Goal: Transaction & Acquisition: Purchase product/service

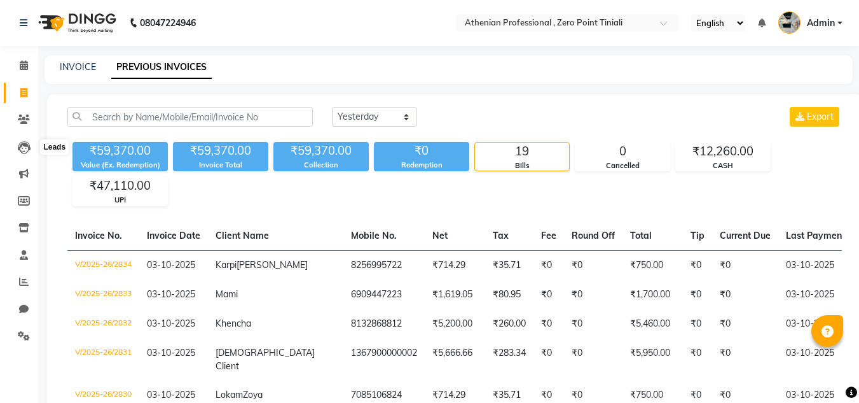
select select "yesterday"
click at [20, 151] on icon at bounding box center [24, 147] width 13 height 13
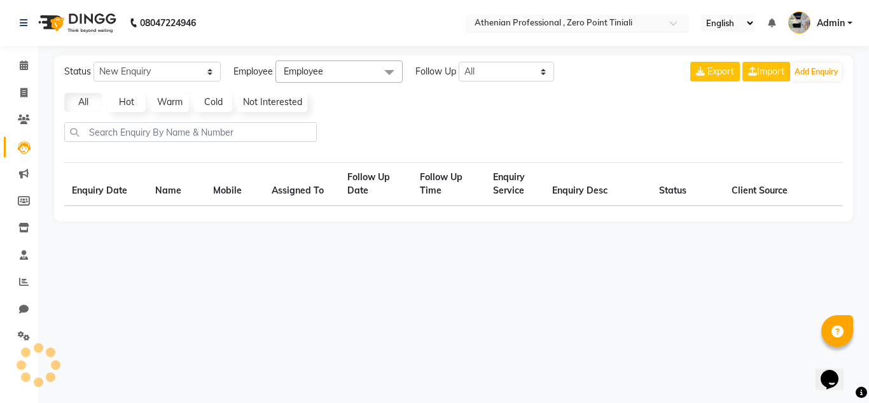
select select "10"
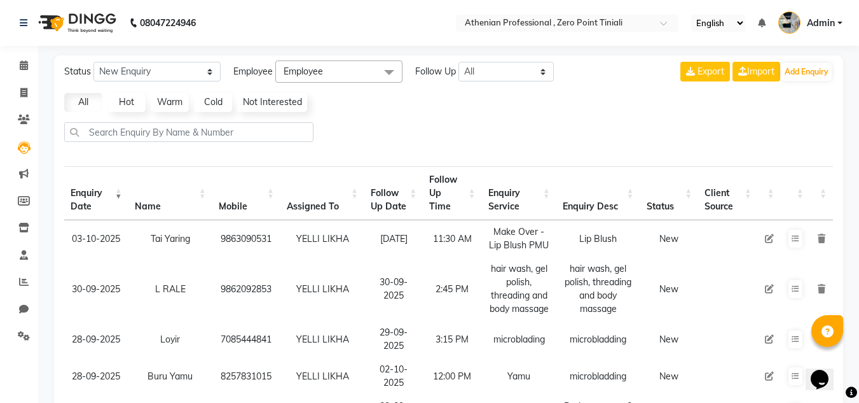
click at [823, 62] on div "Export Import Add Enquiry" at bounding box center [757, 71] width 153 height 22
click at [816, 78] on button "Add Enquiry" at bounding box center [807, 72] width 50 height 18
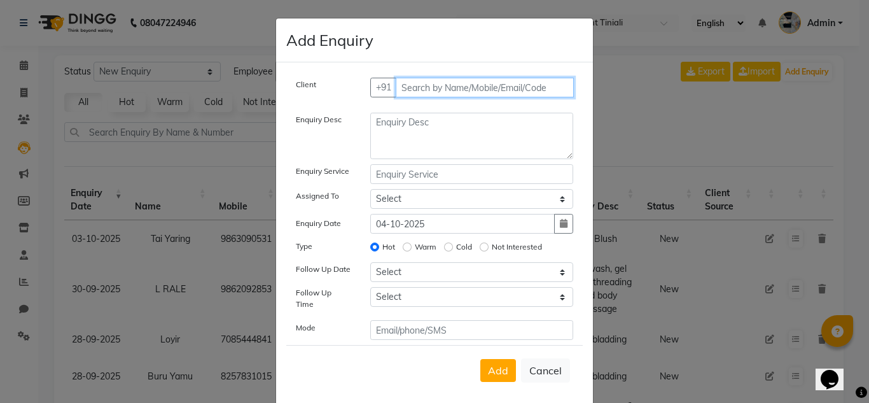
click at [509, 91] on input "text" at bounding box center [485, 88] width 179 height 20
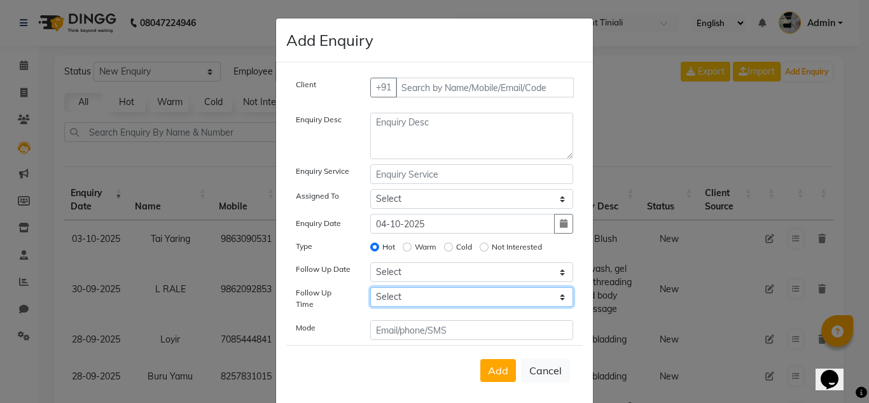
click at [410, 303] on select "Select 07:00 AM 07:15 AM 07:30 AM 07:45 AM 08:00 AM 08:15 AM 08:30 AM 08:45 AM …" at bounding box center [472, 297] width 204 height 20
select select "720"
click at [370, 287] on select "Select 07:00 AM 07:15 AM 07:30 AM 07:45 AM 08:00 AM 08:15 AM 08:30 AM 08:45 AM …" at bounding box center [472, 297] width 204 height 20
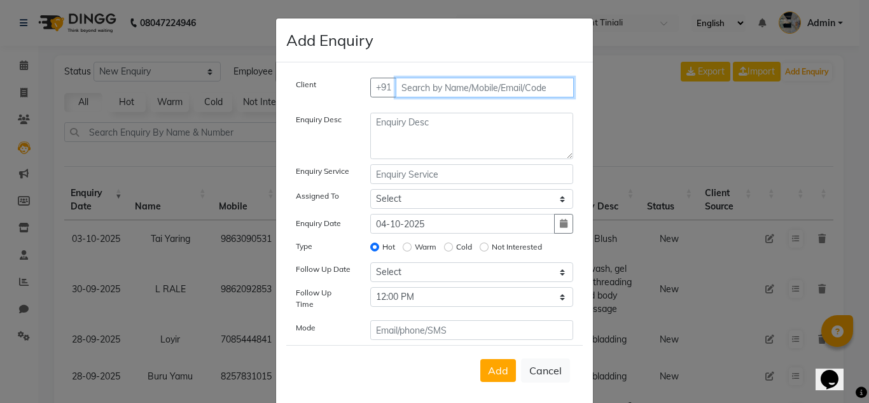
click at [441, 88] on input "text" at bounding box center [485, 88] width 179 height 20
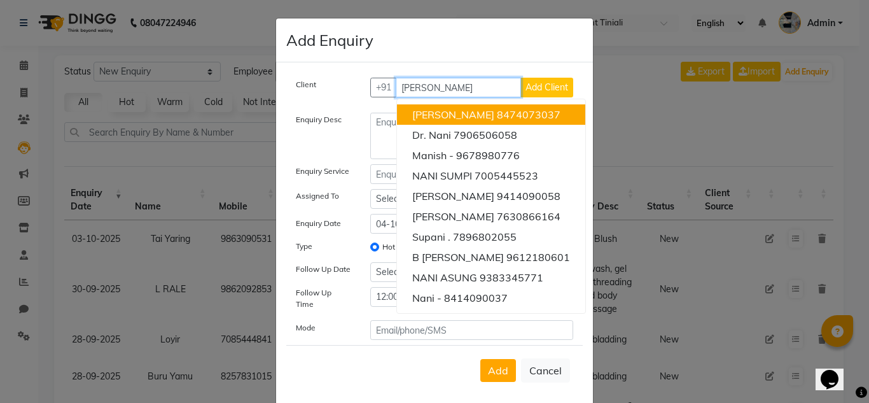
type input "[PERSON_NAME]"
click at [551, 83] on span "Add Client" at bounding box center [546, 86] width 43 height 11
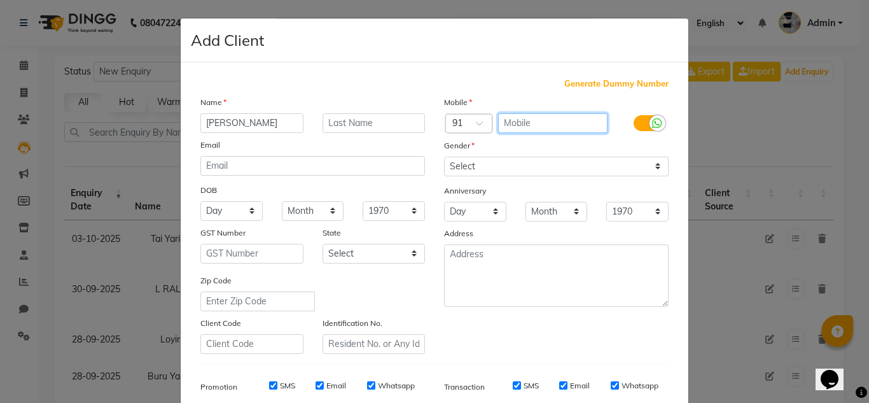
click at [544, 128] on input "text" at bounding box center [553, 123] width 110 height 20
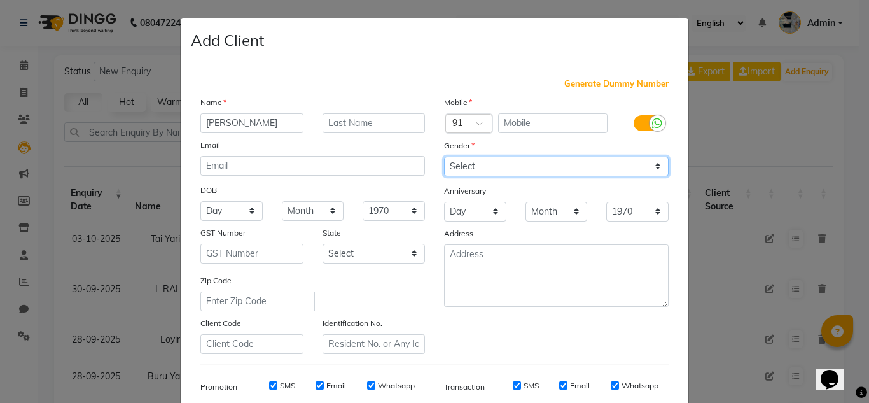
click at [568, 170] on select "Select [DEMOGRAPHIC_DATA] [DEMOGRAPHIC_DATA] Other Prefer Not To Say" at bounding box center [556, 166] width 225 height 20
click at [444, 156] on select "Select [DEMOGRAPHIC_DATA] [DEMOGRAPHIC_DATA] Other Prefer Not To Say" at bounding box center [556, 166] width 225 height 20
click at [583, 172] on select "Select [DEMOGRAPHIC_DATA] [DEMOGRAPHIC_DATA] Other Prefer Not To Say" at bounding box center [556, 166] width 225 height 20
select select "[DEMOGRAPHIC_DATA]"
click at [444, 156] on select "Select [DEMOGRAPHIC_DATA] [DEMOGRAPHIC_DATA] Other Prefer Not To Say" at bounding box center [556, 166] width 225 height 20
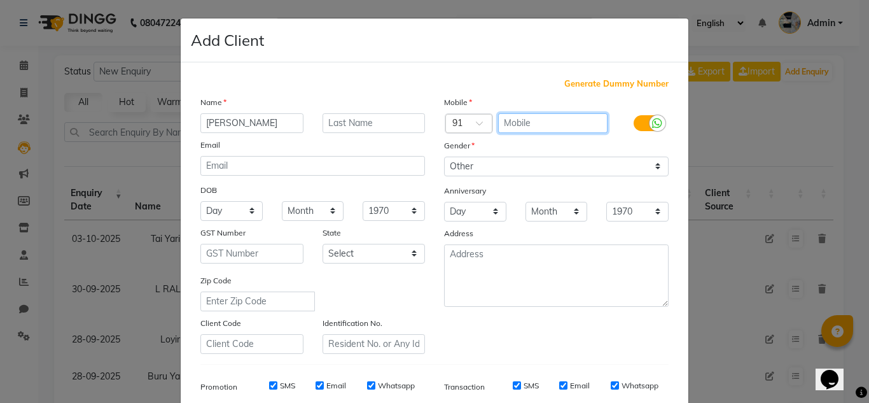
click at [560, 123] on input "text" at bounding box center [553, 123] width 110 height 20
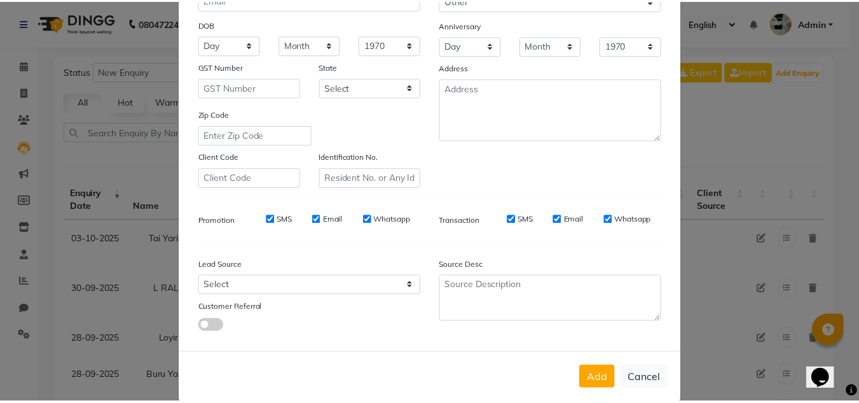
scroll to position [184, 0]
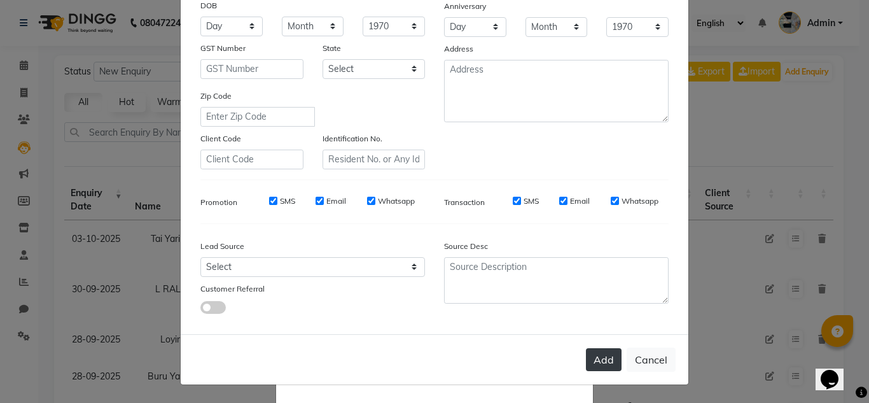
type input "7641804919"
click at [605, 355] on button "Add" at bounding box center [604, 359] width 36 height 23
type input "7641804919"
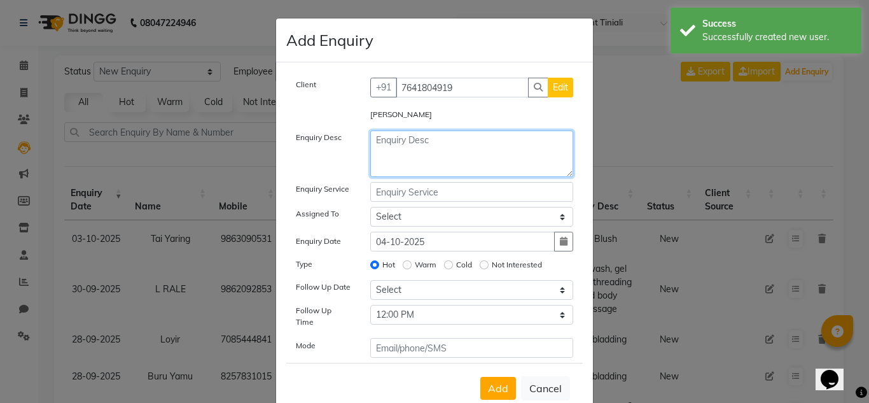
click at [425, 154] on textarea at bounding box center [472, 153] width 204 height 46
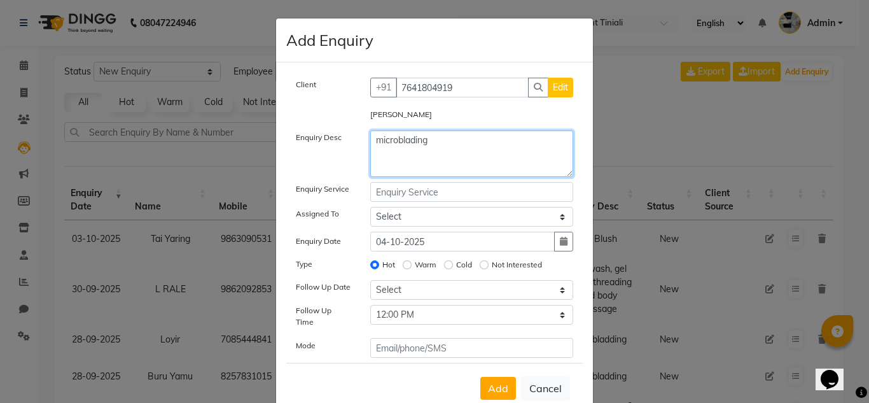
type textarea "microblading"
click at [421, 190] on input "text" at bounding box center [472, 192] width 204 height 20
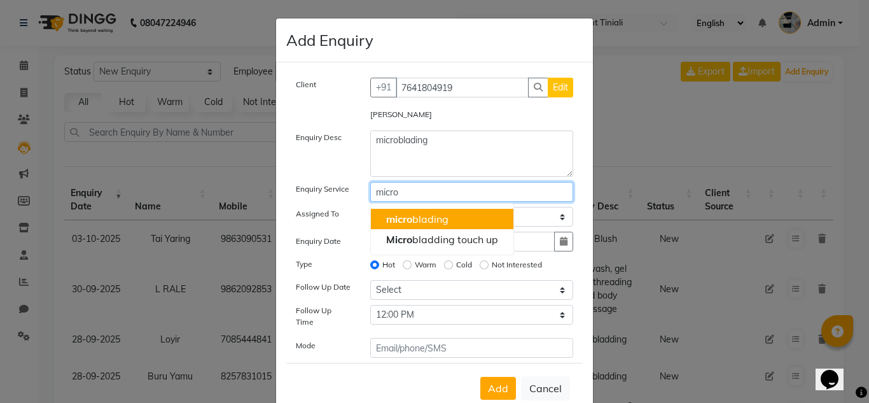
click at [457, 223] on button "micro blading" at bounding box center [442, 219] width 142 height 20
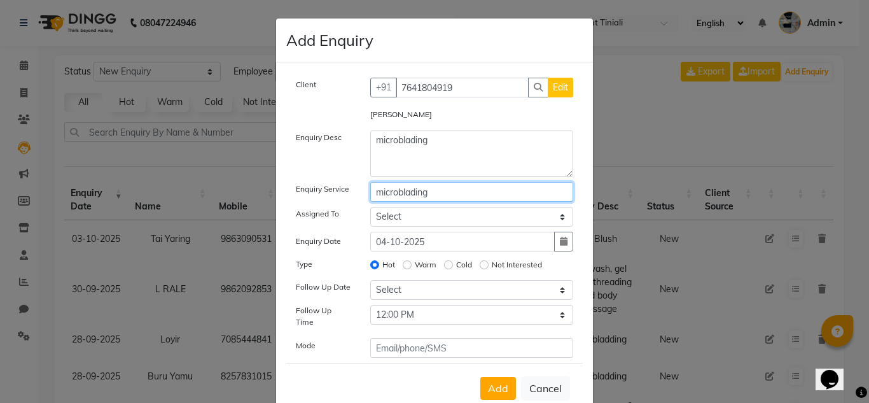
type input "microblading"
click at [454, 223] on select "Select [PERSON_NAME][MEDICAL_DATA] Admin [PERSON_NAME] BIHAM LINDUM NEME MAHIND…" at bounding box center [472, 217] width 204 height 20
select select "80198"
click at [370, 207] on select "Select [PERSON_NAME][MEDICAL_DATA] Admin [PERSON_NAME] BIHAM LINDUM NEME MAHIND…" at bounding box center [472, 217] width 204 height 20
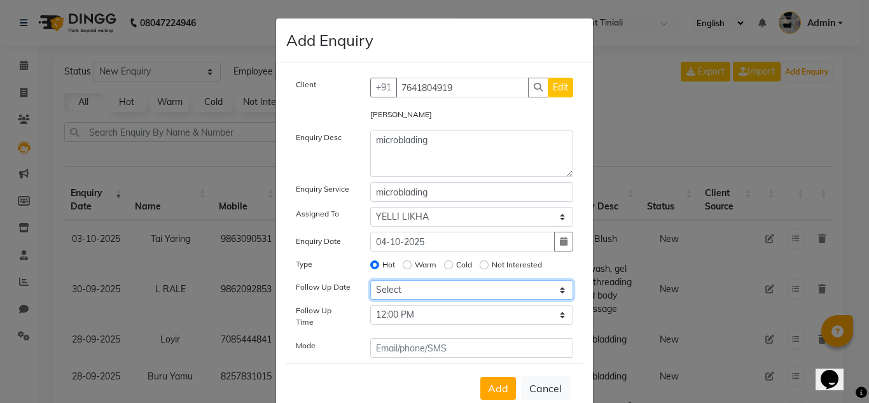
click at [449, 286] on select "Select [DATE] [DATE] [DATE] ([DATE]) [DATE] ([DATE]) [DATE] ([DATE]) [DATE] ([D…" at bounding box center [472, 290] width 204 height 20
select select "[DATE]"
click at [370, 280] on select "Select [DATE] [DATE] [DATE] ([DATE]) [DATE] ([DATE]) [DATE] ([DATE]) [DATE] ([D…" at bounding box center [472, 290] width 204 height 20
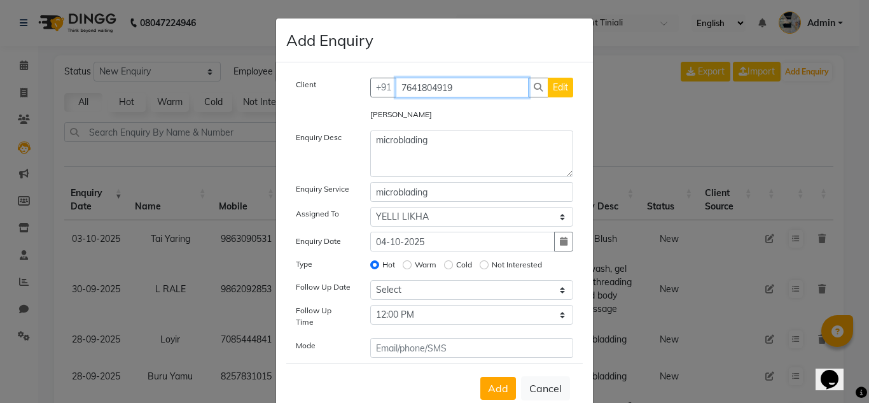
drag, startPoint x: 473, startPoint y: 90, endPoint x: 390, endPoint y: 120, distance: 87.9
click at [390, 120] on div "Client [PHONE_NUMBER] Edit Ani Enquiry Desc microblading Enquiry Service microb…" at bounding box center [434, 218] width 296 height 280
click at [390, 120] on div "[PERSON_NAME]" at bounding box center [472, 117] width 223 height 18
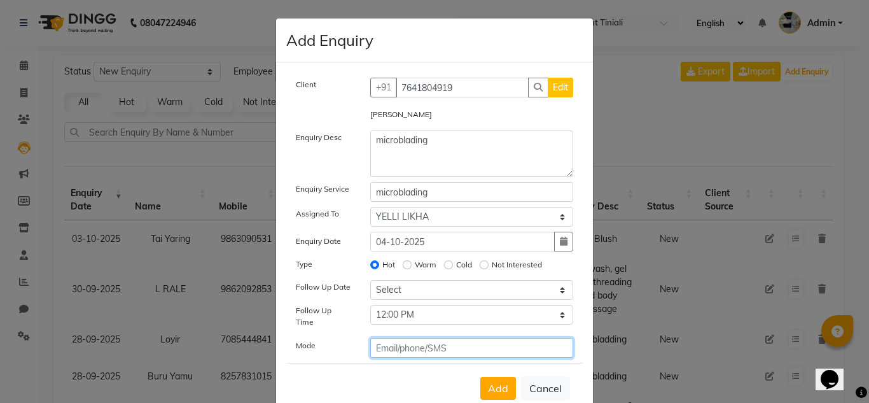
click at [382, 347] on input "text" at bounding box center [472, 348] width 204 height 20
paste input "7641804919"
type input "7641804919"
click at [500, 384] on span "Add" at bounding box center [498, 388] width 20 height 13
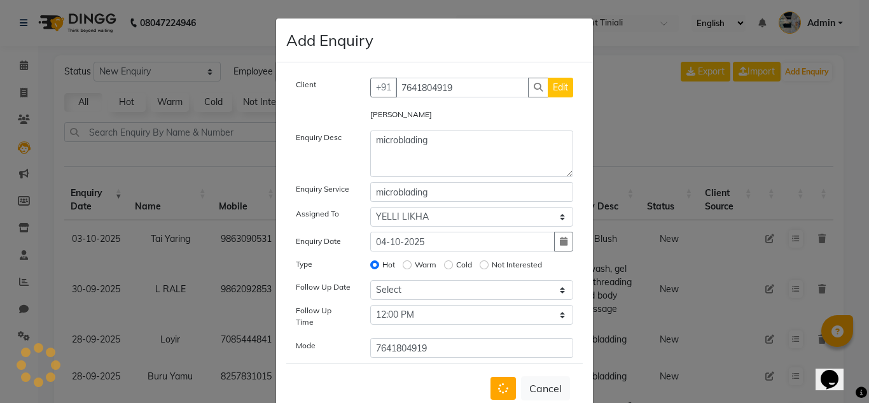
select select
radio input "false"
select select
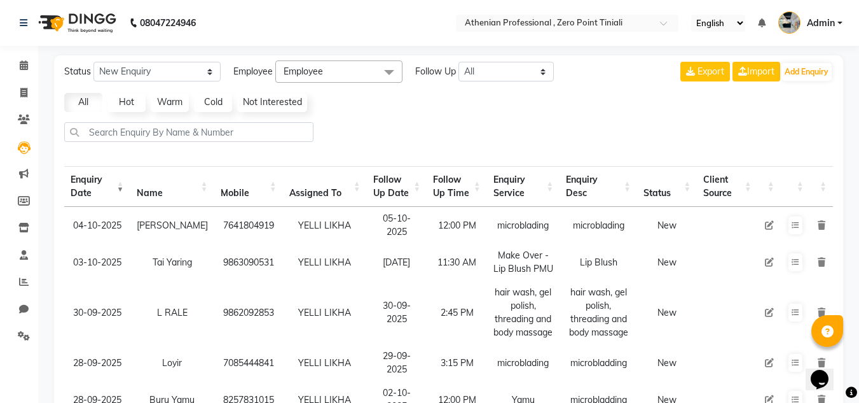
click at [500, 384] on td "Yamu" at bounding box center [523, 399] width 73 height 37
click at [205, 85] on div "Status New Enquiry Open Enquiry Converted Enquiry All All New Open Converted Em…" at bounding box center [448, 384] width 789 height 658
click at [23, 91] on icon at bounding box center [23, 93] width 7 height 10
select select "service"
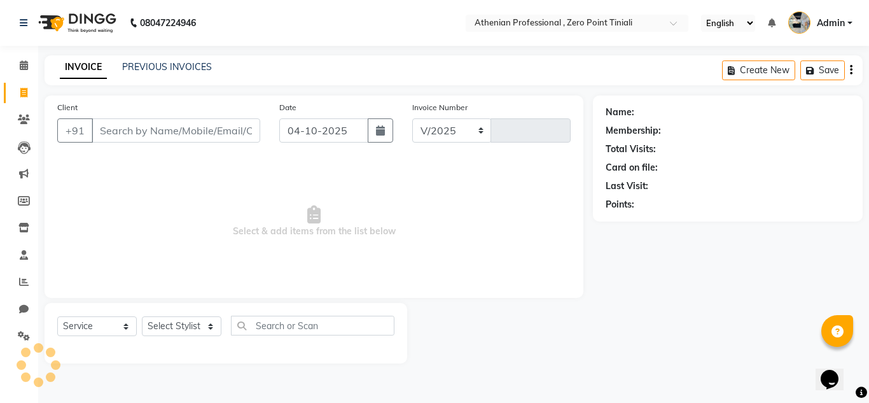
select select "8300"
type input "2835"
click at [149, 130] on input "Client" at bounding box center [176, 130] width 169 height 24
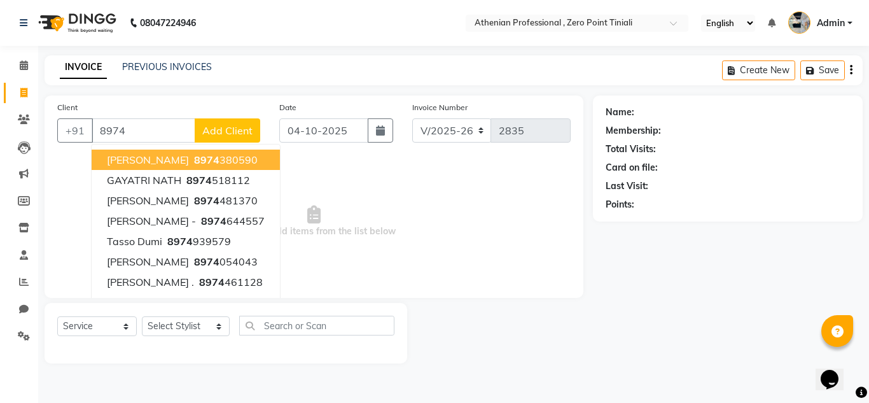
click at [137, 132] on input "8974" at bounding box center [144, 130] width 104 height 24
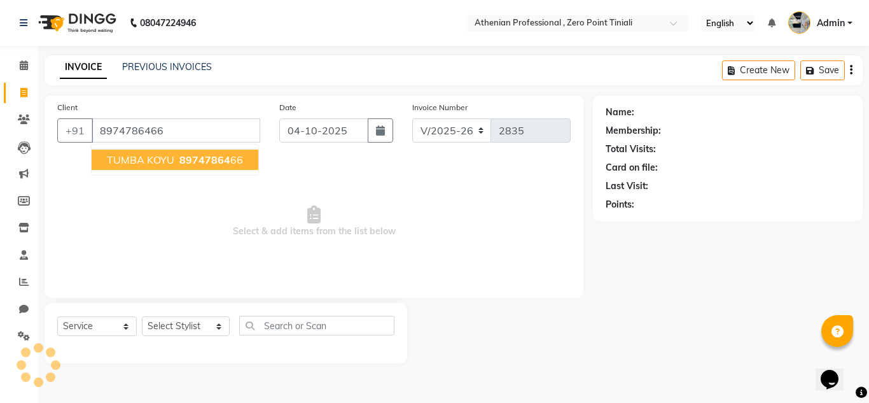
type input "8974786466"
select select "1: Object"
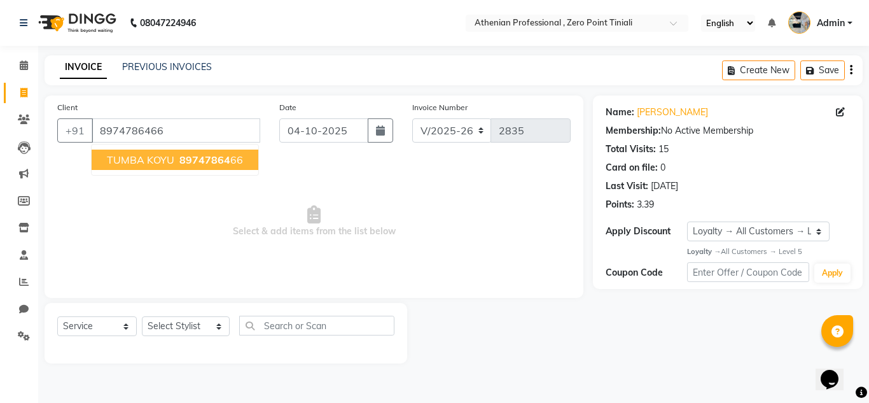
click at [145, 163] on span "TUMBA KOYU" at bounding box center [140, 159] width 67 height 13
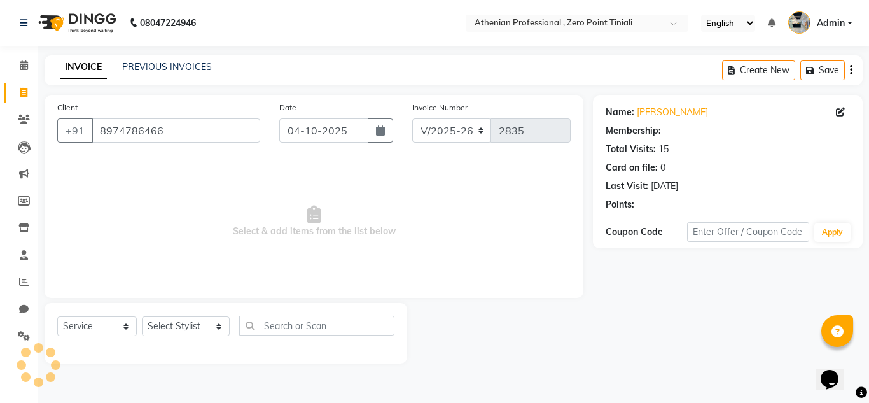
select select "1: Object"
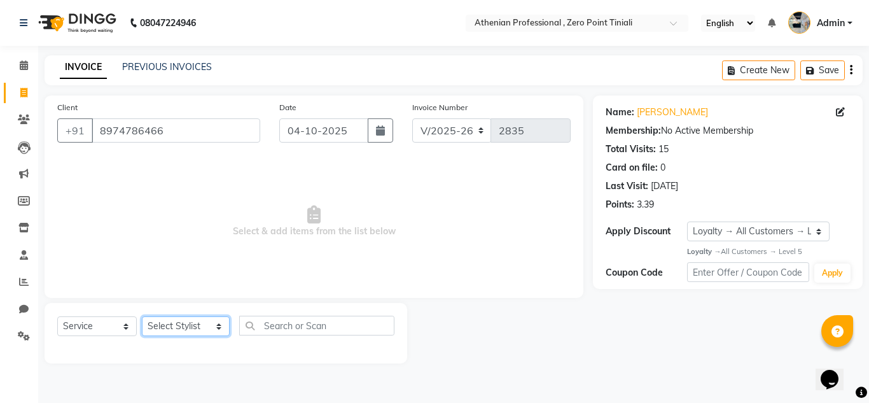
click at [182, 323] on select "Select Stylist [PERSON_NAME][MEDICAL_DATA] Admin [PERSON_NAME] BIHAM LINDUM NEM…" at bounding box center [186, 326] width 88 height 20
select select "80201"
click at [142, 316] on select "Select Stylist [PERSON_NAME][MEDICAL_DATA] Admin [PERSON_NAME] BIHAM LINDUM NEM…" at bounding box center [186, 326] width 88 height 20
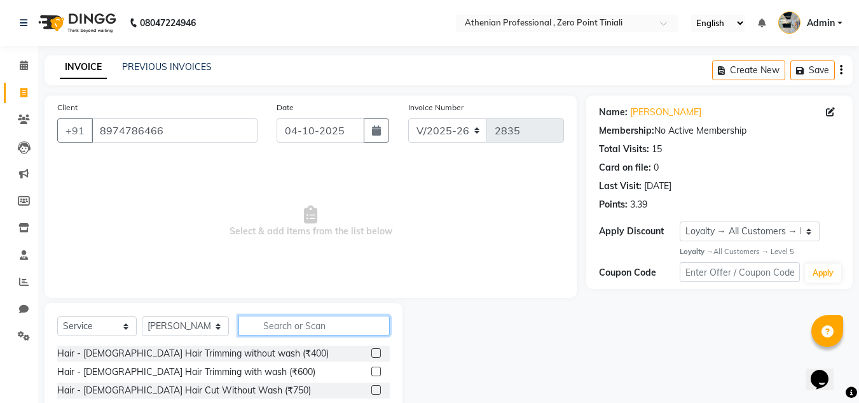
click at [287, 319] on input "text" at bounding box center [314, 326] width 151 height 20
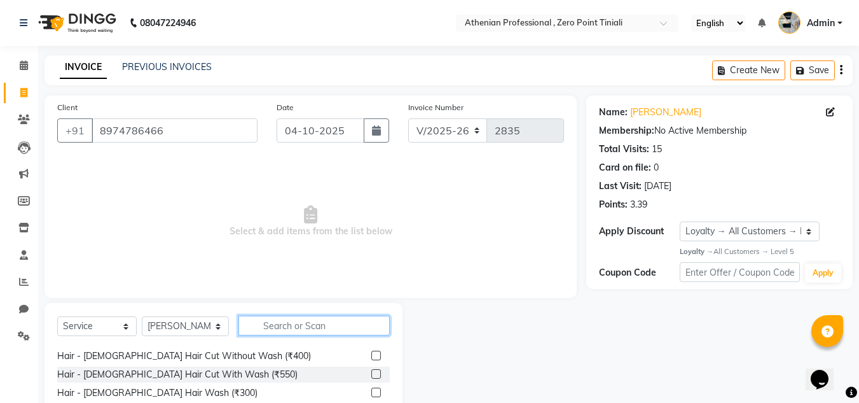
scroll to position [91, 0]
click at [372, 353] on label at bounding box center [377, 354] width 10 height 10
click at [372, 353] on input "checkbox" at bounding box center [376, 355] width 8 height 8
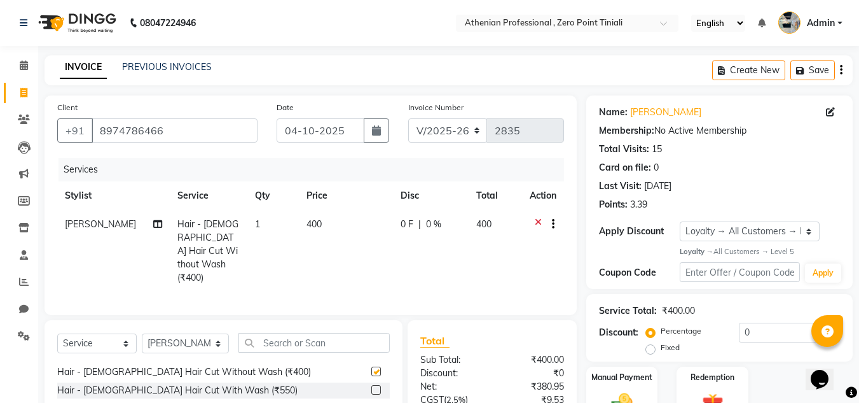
checkbox input "false"
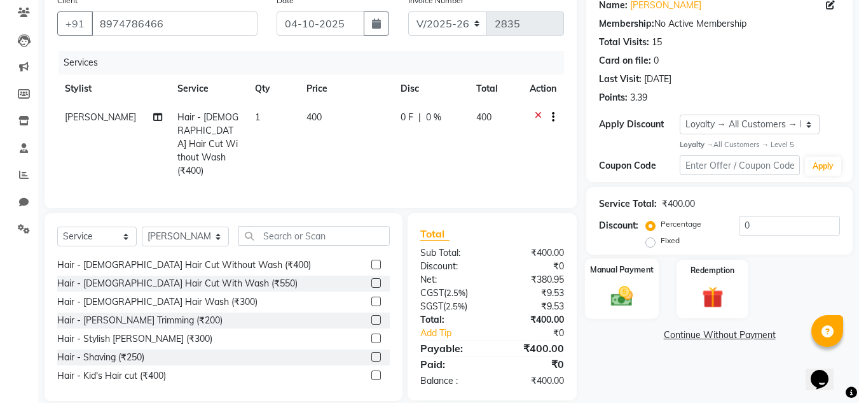
click at [616, 287] on img at bounding box center [622, 296] width 36 height 25
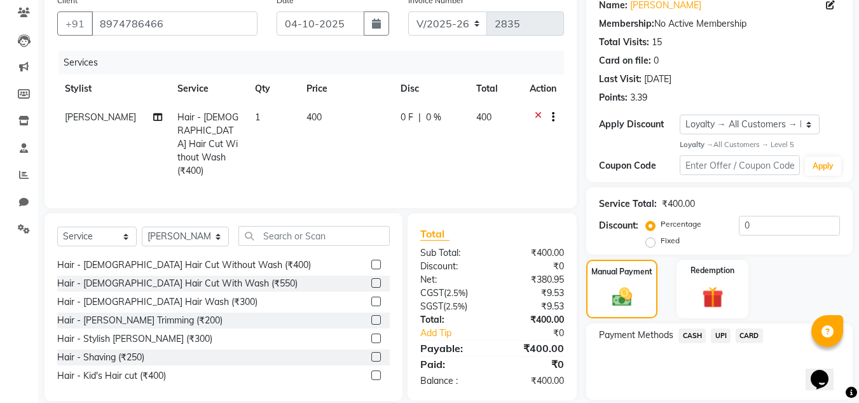
click at [724, 337] on span "UPI" at bounding box center [721, 335] width 20 height 15
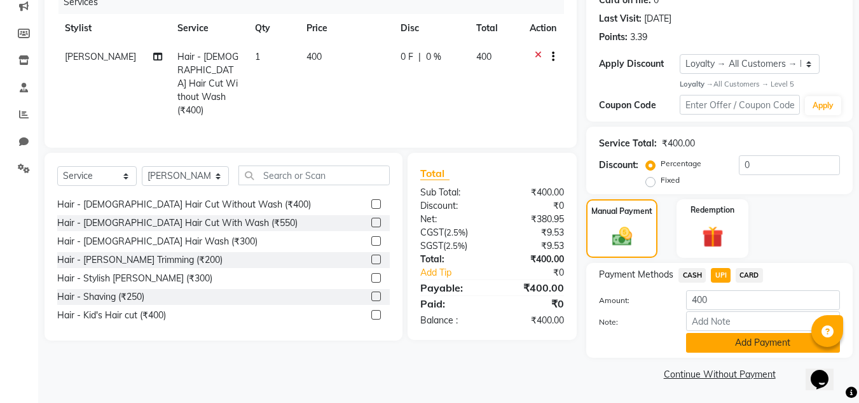
click at [723, 338] on button "Add Payment" at bounding box center [763, 343] width 154 height 20
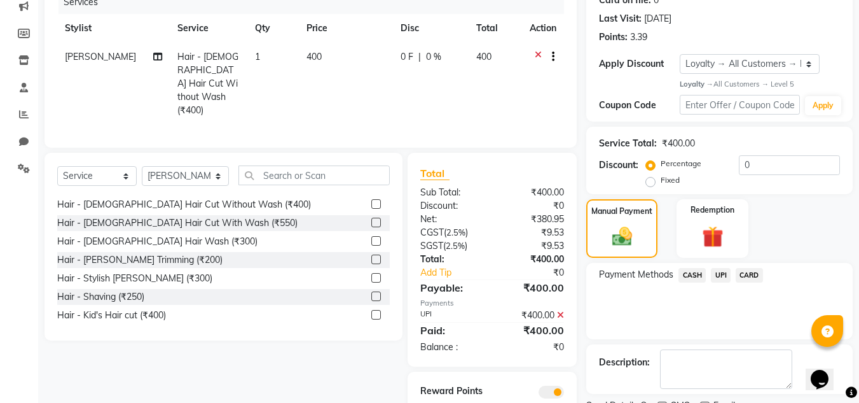
scroll to position [221, 0]
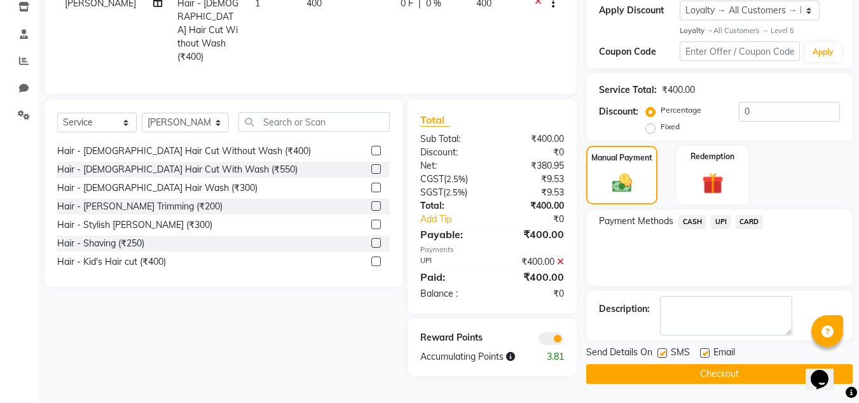
click at [705, 379] on button "Checkout" at bounding box center [720, 374] width 267 height 20
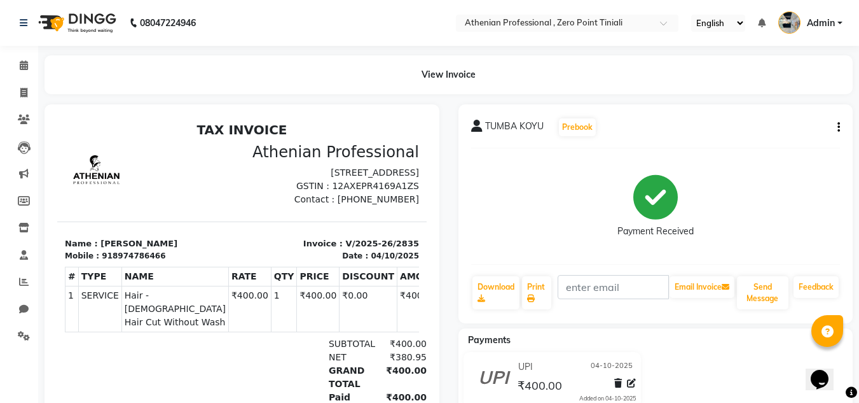
click at [705, 379] on div "UPI [DATE] ₹400.00 Added on [DATE]" at bounding box center [656, 382] width 414 height 61
click at [20, 121] on icon at bounding box center [24, 120] width 12 height 10
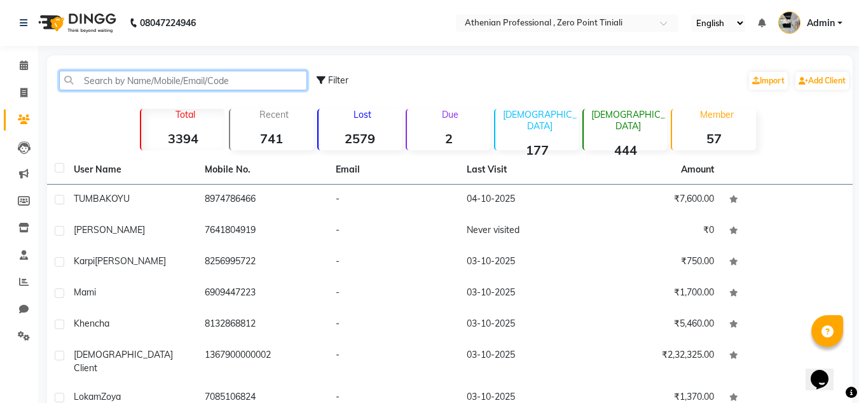
click at [144, 77] on input "text" at bounding box center [183, 81] width 248 height 20
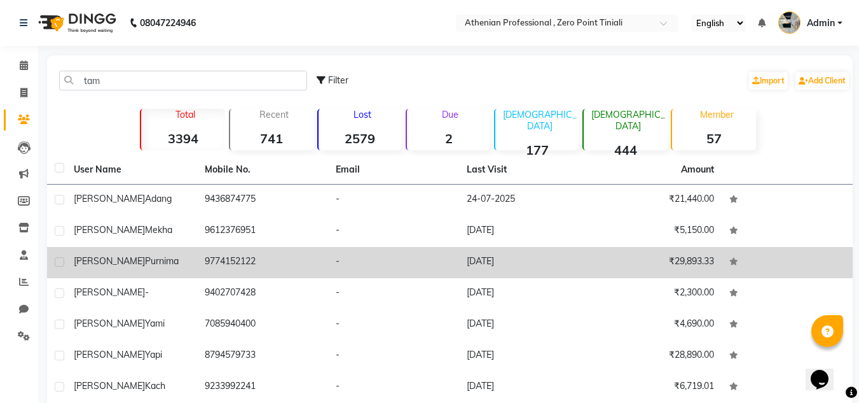
click at [145, 261] on span "Purnima" at bounding box center [162, 260] width 34 height 11
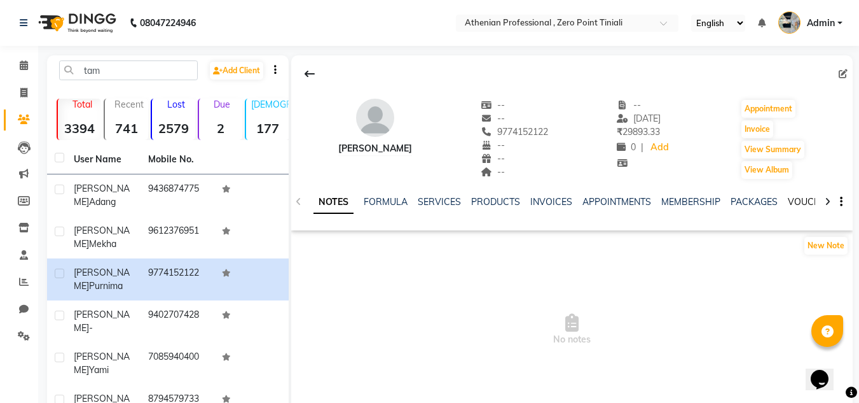
click at [799, 200] on link "VOUCHERS" at bounding box center [813, 201] width 50 height 11
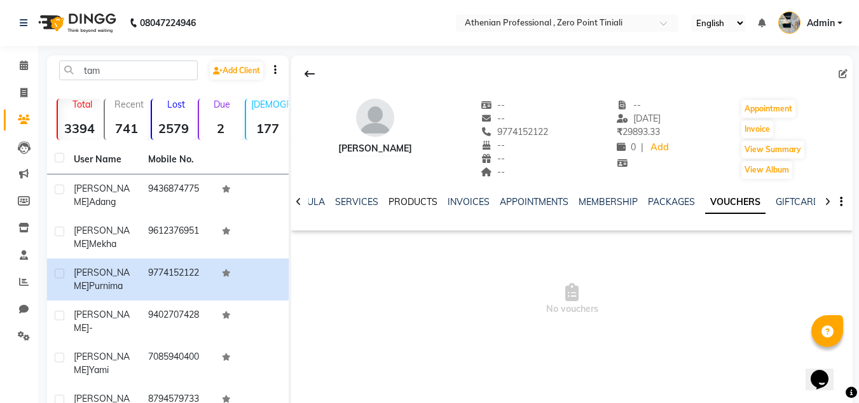
click at [389, 198] on link "PRODUCTS" at bounding box center [413, 201] width 49 height 11
click at [525, 207] on link "INVOICES" at bounding box center [531, 201] width 42 height 11
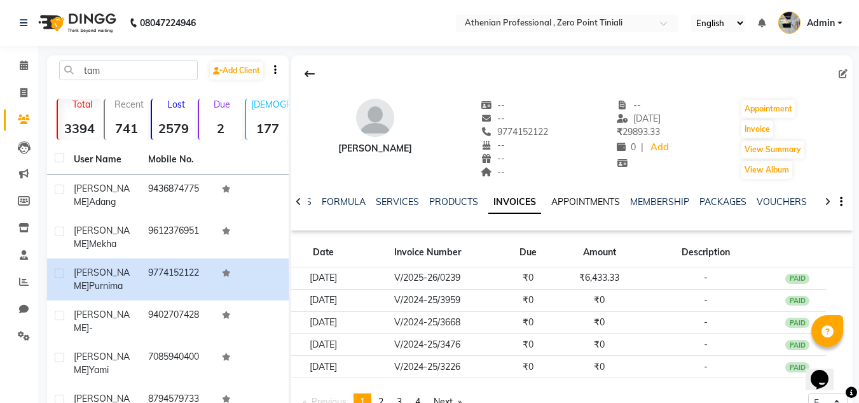
click at [583, 197] on link "APPOINTMENTS" at bounding box center [586, 201] width 69 height 11
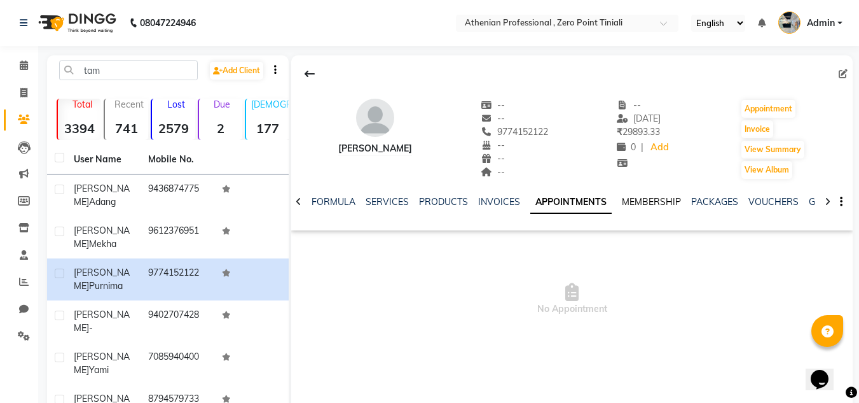
click at [650, 202] on link "MEMBERSHIP" at bounding box center [651, 201] width 59 height 11
click at [757, 202] on link "VOUCHERS" at bounding box center [761, 201] width 50 height 11
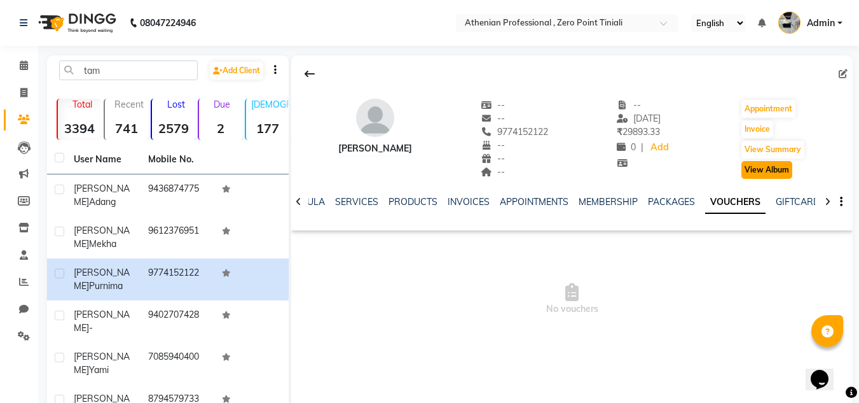
click at [773, 169] on button "View Album" at bounding box center [767, 170] width 51 height 18
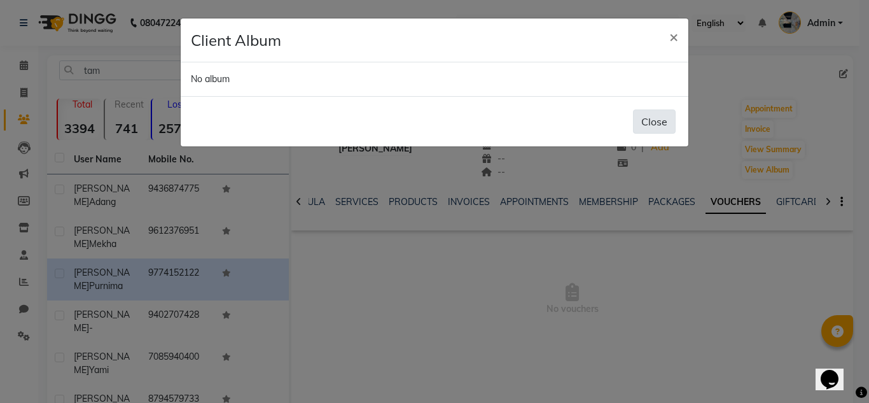
click at [652, 112] on button "Close" at bounding box center [654, 121] width 43 height 24
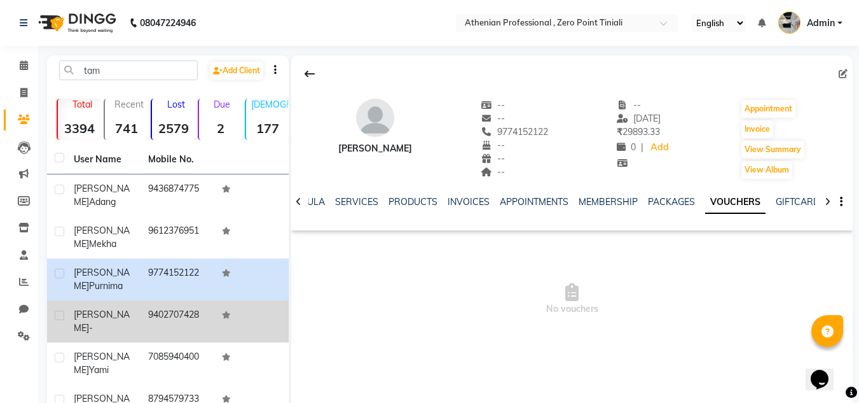
click at [202, 300] on td "9402707428" at bounding box center [178, 321] width 74 height 42
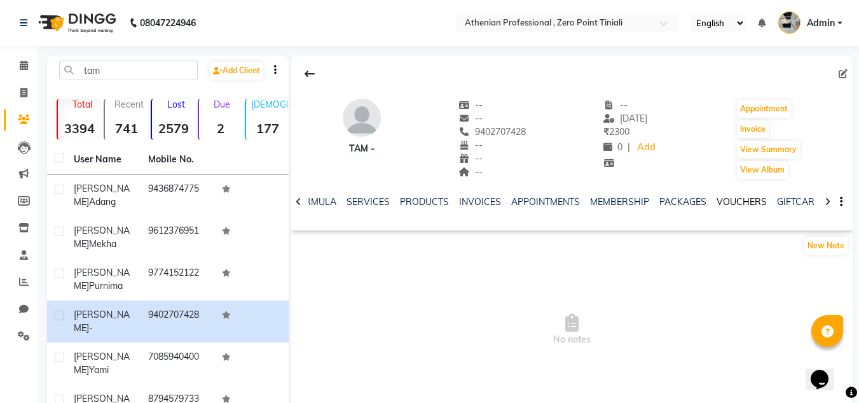
click at [737, 205] on link "VOUCHERS" at bounding box center [742, 201] width 50 height 11
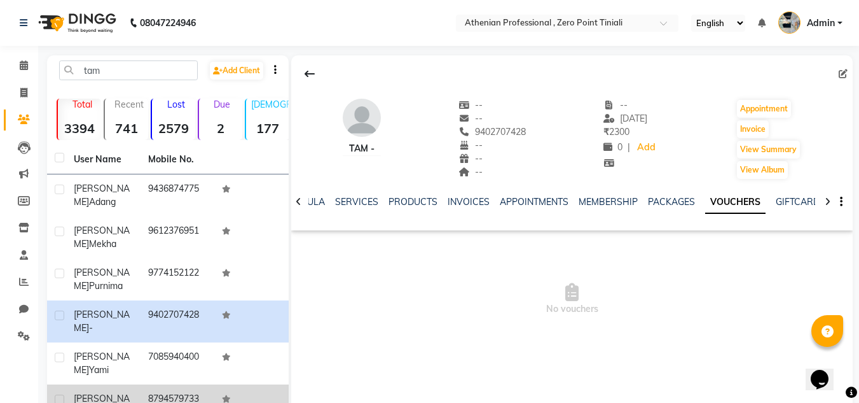
scroll to position [53, 0]
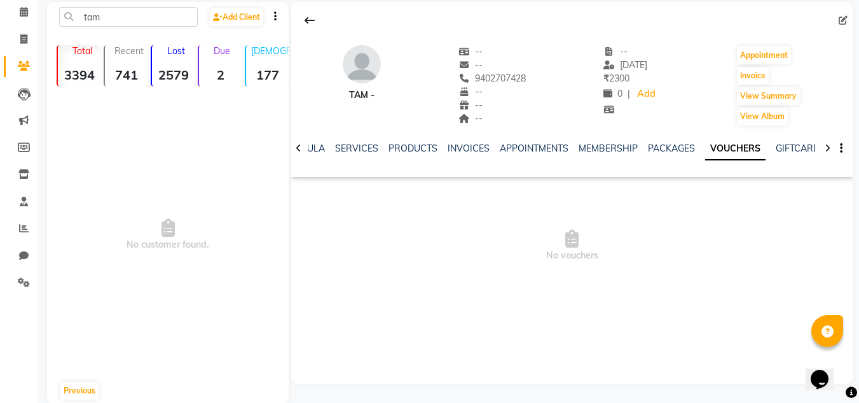
scroll to position [0, 0]
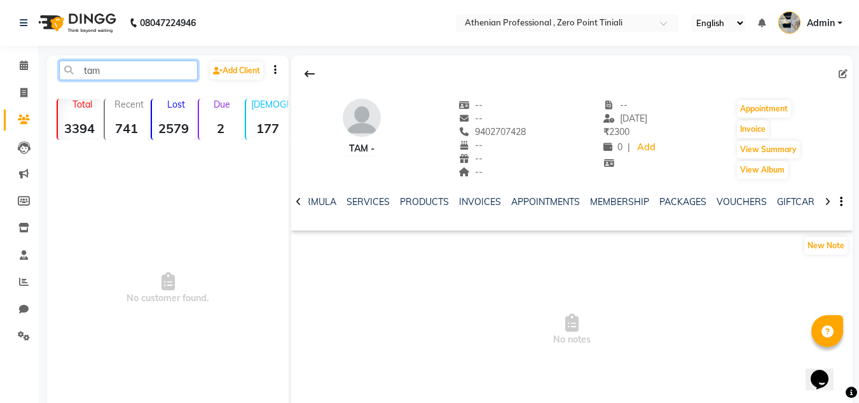
click at [116, 67] on input "tam" at bounding box center [128, 70] width 139 height 20
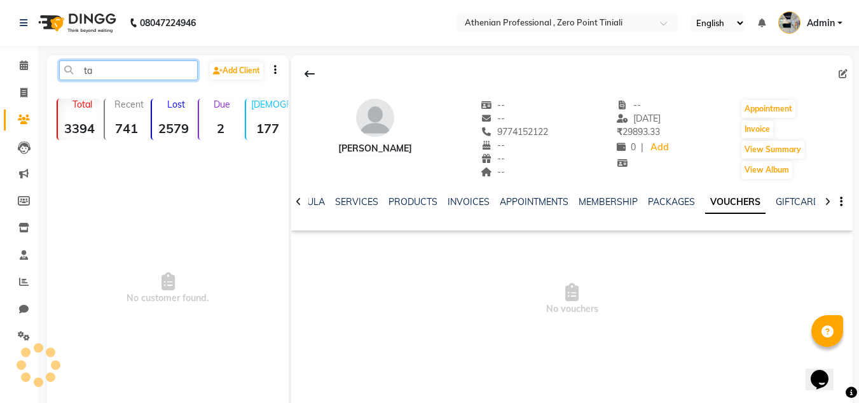
type input "t"
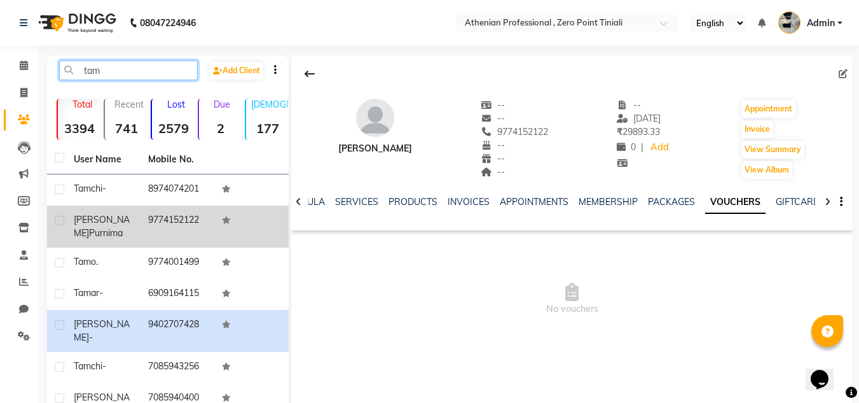
type input "tam"
click at [132, 218] on div "[PERSON_NAME]" at bounding box center [103, 226] width 59 height 27
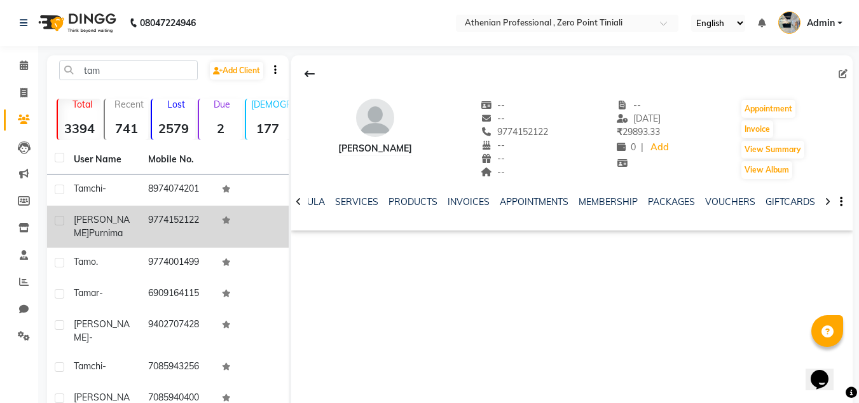
click at [132, 218] on div "[PERSON_NAME]" at bounding box center [103, 226] width 59 height 27
click at [61, 223] on label at bounding box center [60, 221] width 10 height 10
click at [61, 223] on input "checkbox" at bounding box center [59, 221] width 8 height 8
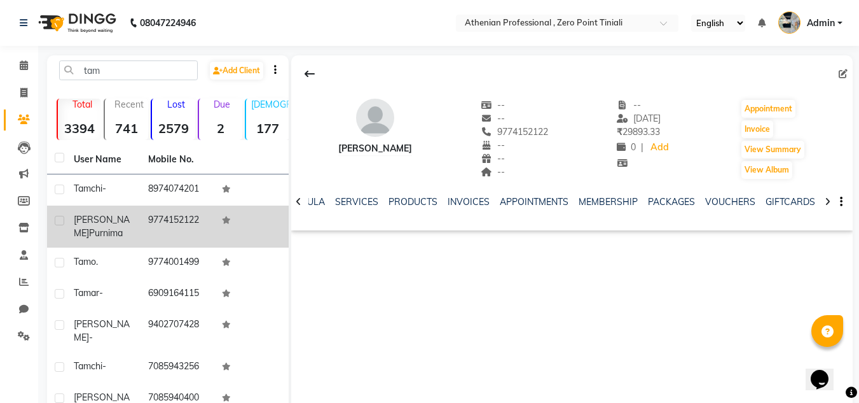
checkbox input "true"
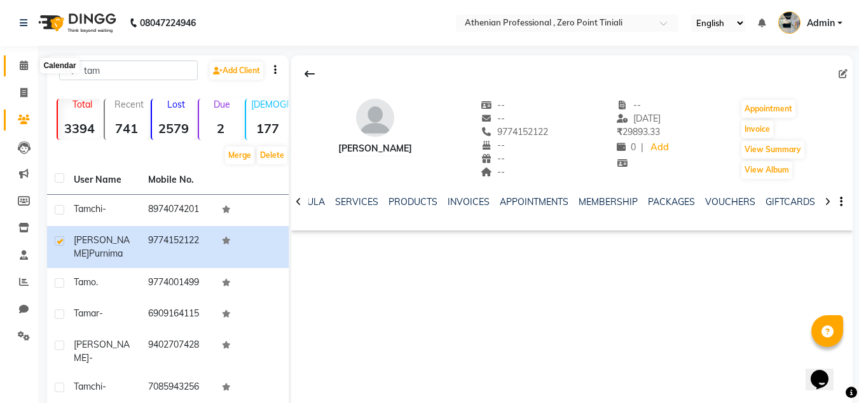
click at [23, 68] on icon at bounding box center [24, 65] width 8 height 10
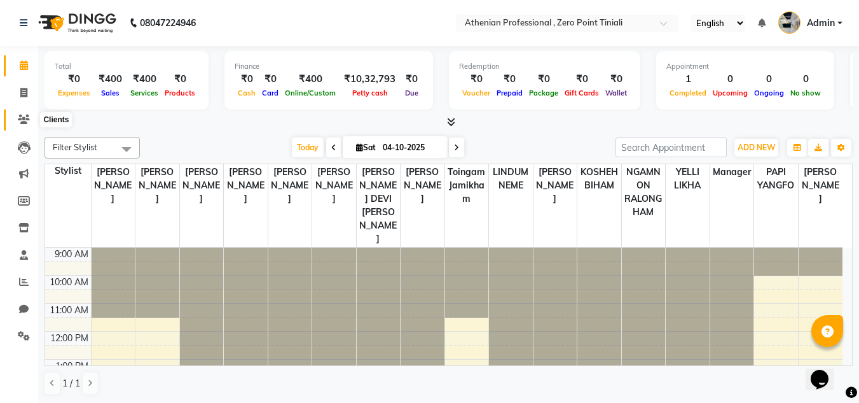
click at [28, 116] on icon at bounding box center [24, 120] width 12 height 10
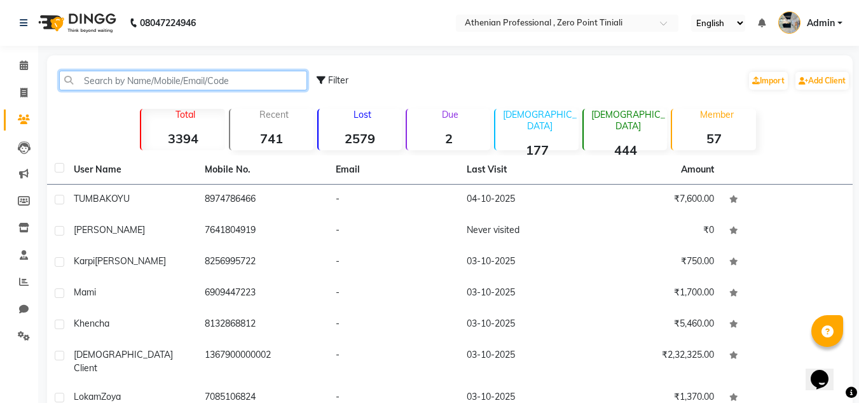
click at [140, 83] on input "text" at bounding box center [183, 81] width 248 height 20
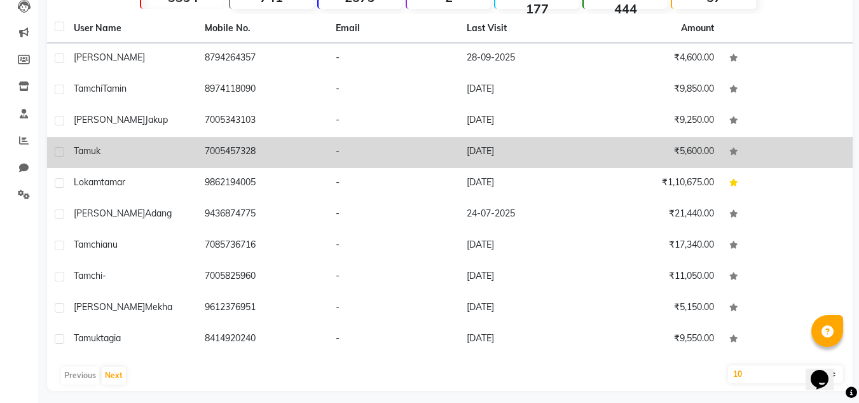
scroll to position [148, 0]
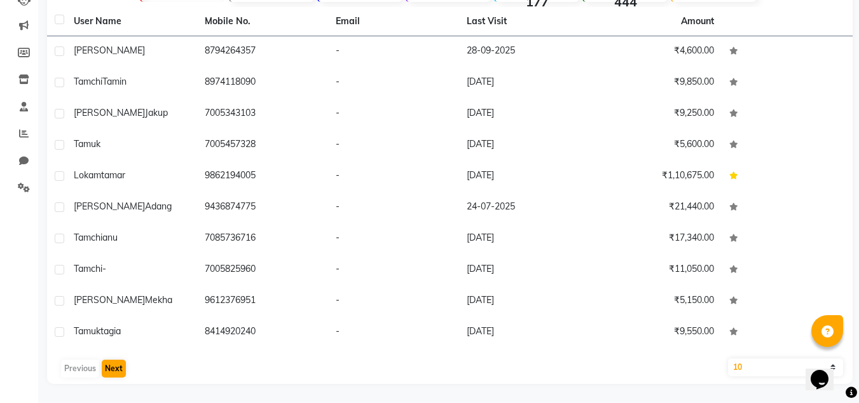
type input "tam"
click at [121, 368] on button "Next" at bounding box center [114, 368] width 24 height 18
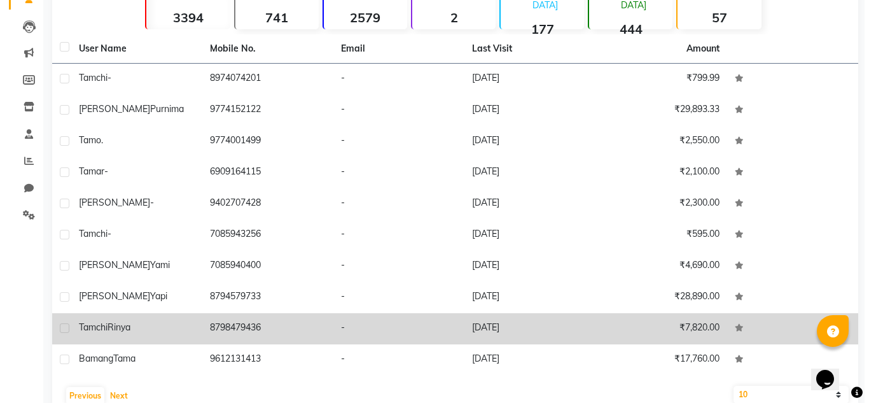
scroll to position [73, 0]
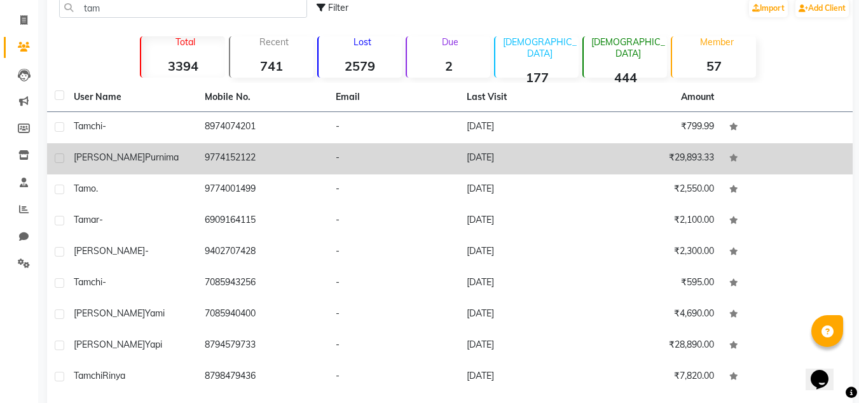
click at [209, 164] on td "9774152122" at bounding box center [262, 158] width 131 height 31
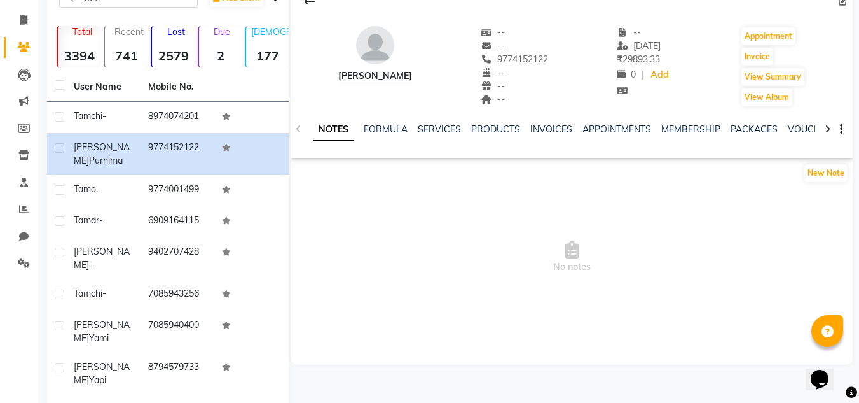
click at [387, 123] on div "FORMULA" at bounding box center [386, 129] width 44 height 13
click at [394, 128] on link "FORMULA" at bounding box center [386, 128] width 44 height 11
click at [437, 123] on div "SERVICES" at bounding box center [438, 129] width 43 height 13
click at [447, 130] on link "SERVICES" at bounding box center [438, 128] width 43 height 11
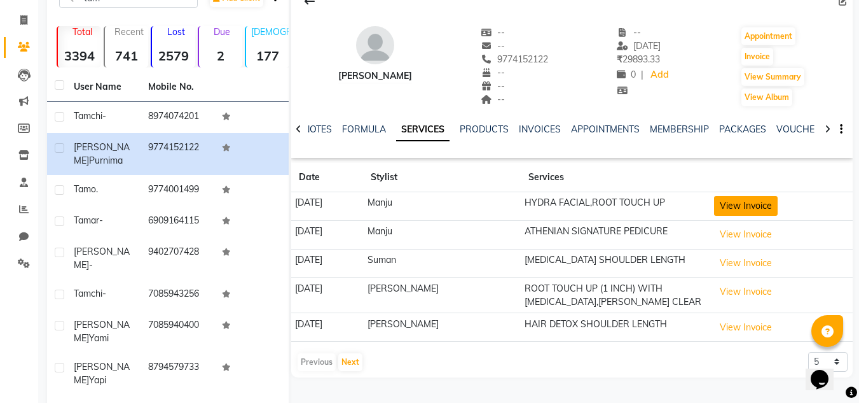
click at [750, 208] on button "View Invoice" at bounding box center [746, 206] width 64 height 20
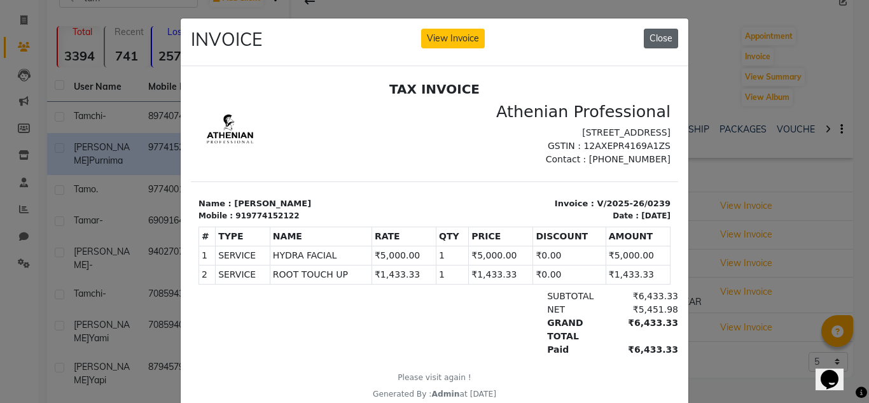
click at [666, 36] on button "Close" at bounding box center [661, 39] width 34 height 20
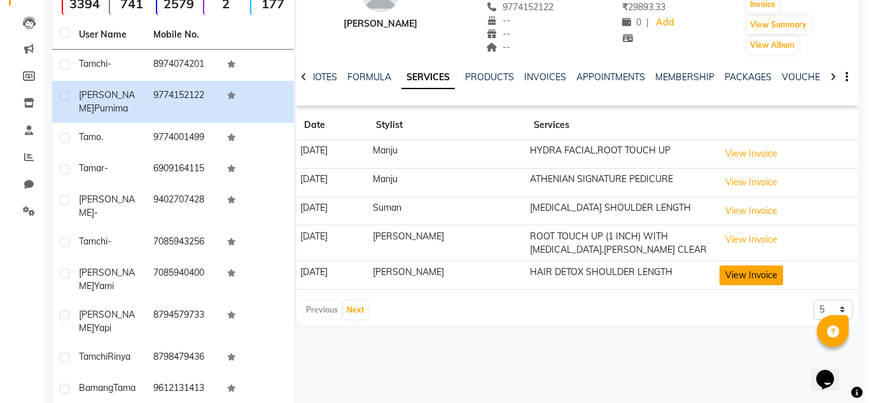
scroll to position [125, 0]
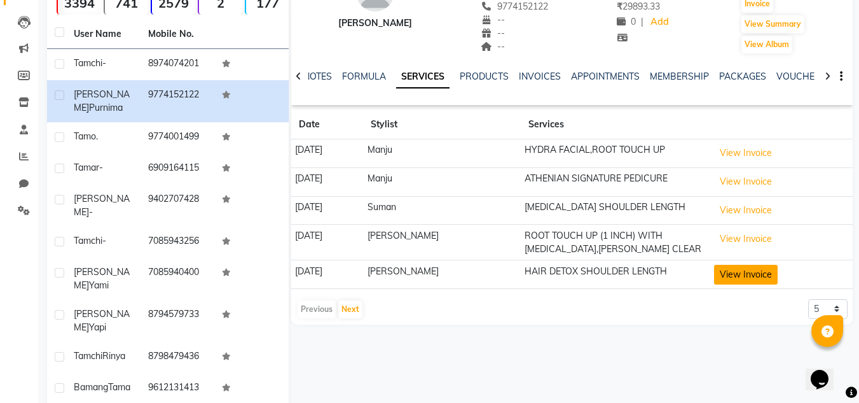
click at [754, 274] on button "View Invoice" at bounding box center [746, 275] width 64 height 20
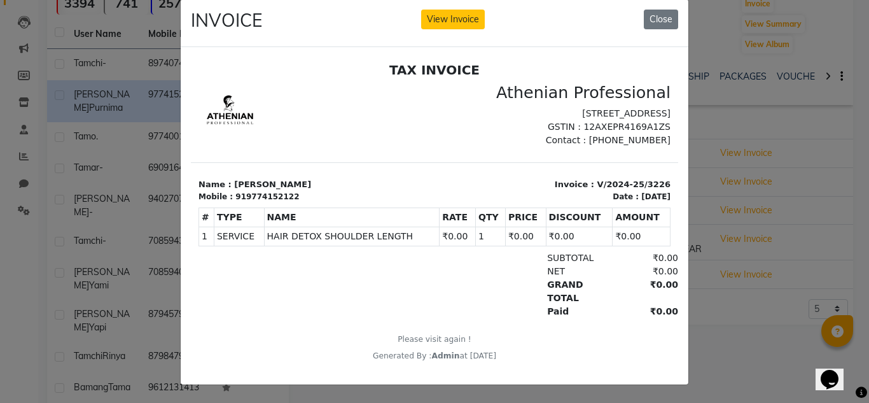
scroll to position [10, 0]
click at [658, 10] on button "Close" at bounding box center [661, 20] width 34 height 20
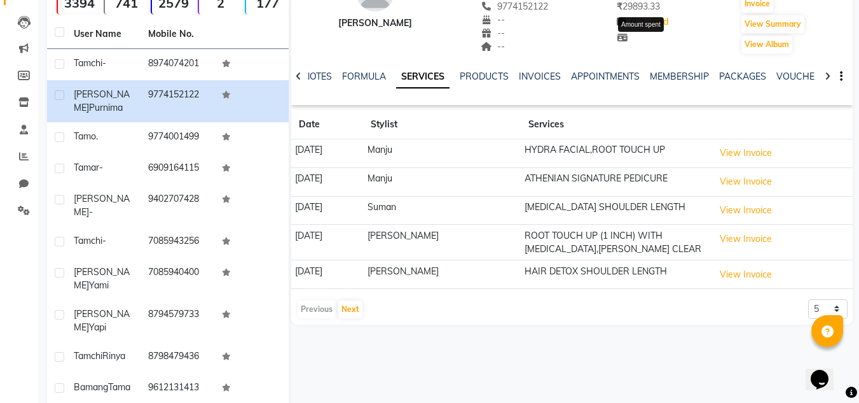
click at [714, 265] on button "View Invoice" at bounding box center [746, 275] width 64 height 20
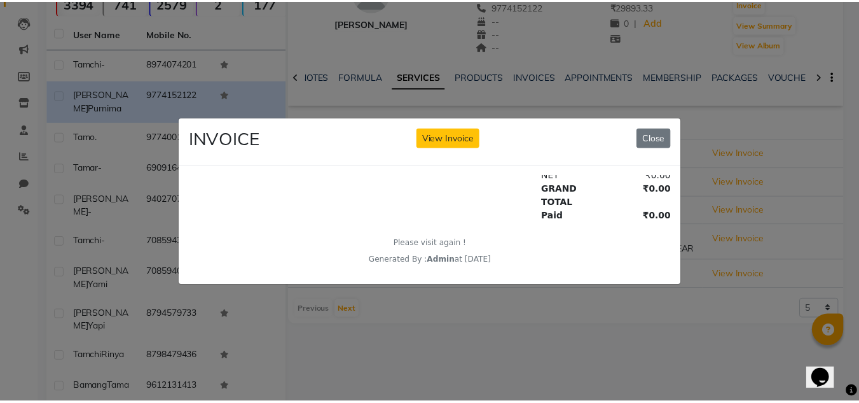
scroll to position [228, 0]
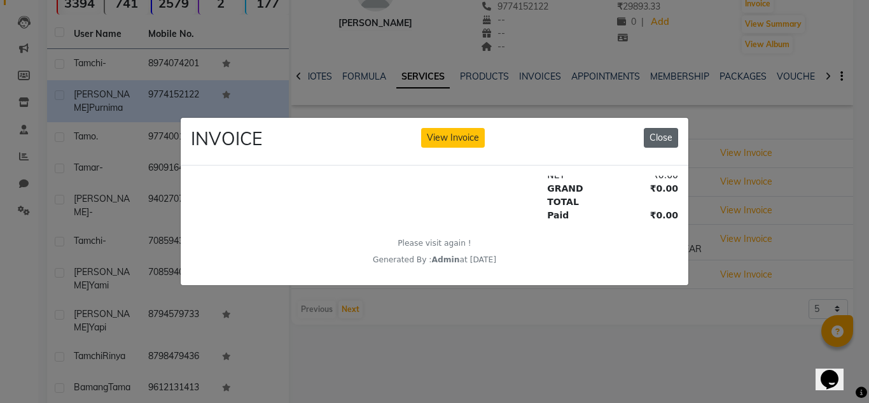
click at [670, 137] on button "Close" at bounding box center [661, 138] width 34 height 20
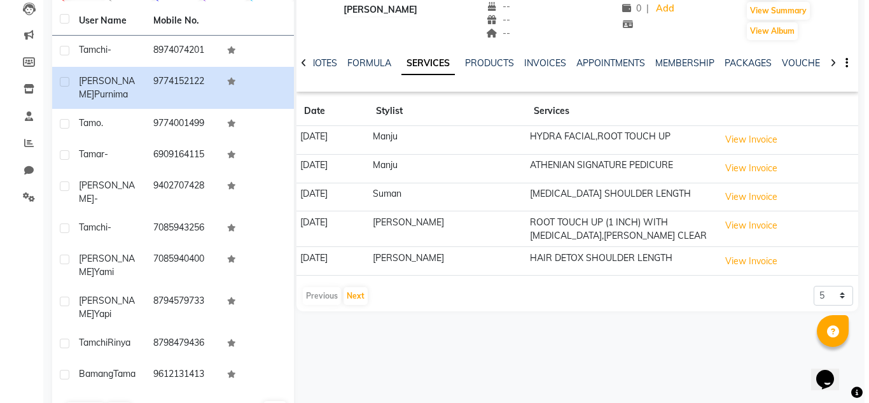
scroll to position [139, 0]
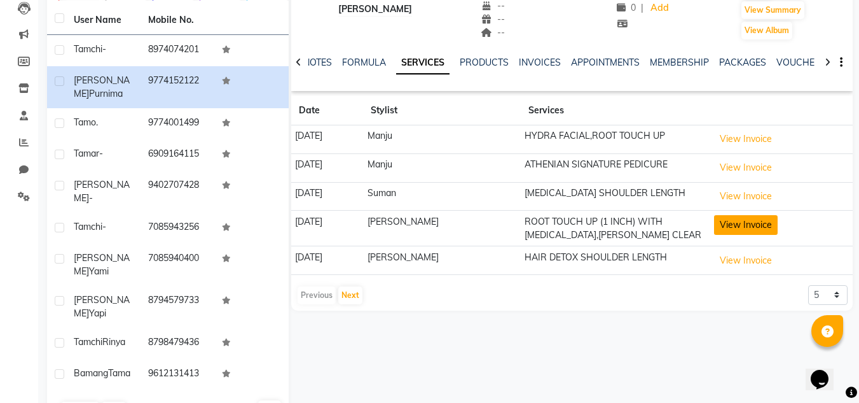
click at [751, 222] on button "View Invoice" at bounding box center [746, 225] width 64 height 20
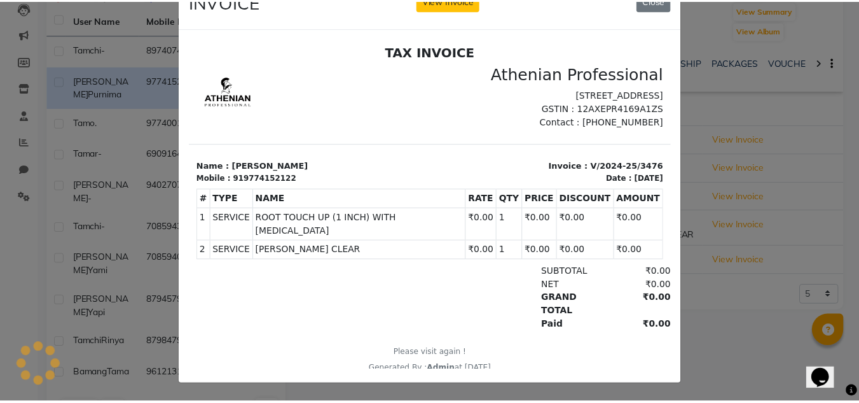
scroll to position [0, 0]
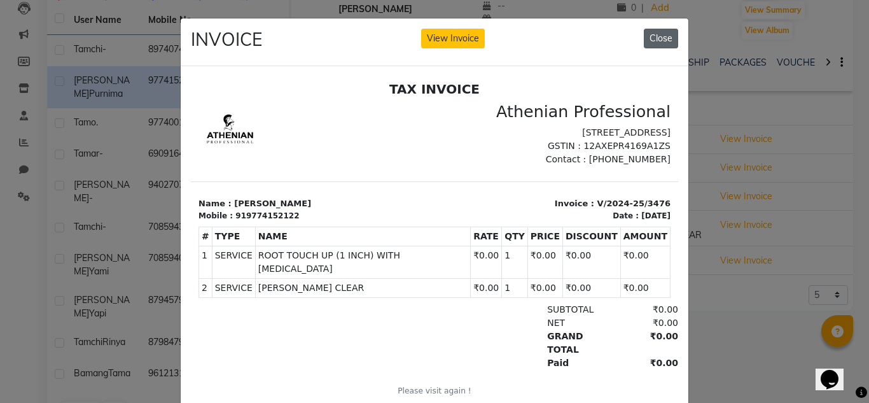
click at [663, 31] on button "Close" at bounding box center [661, 39] width 34 height 20
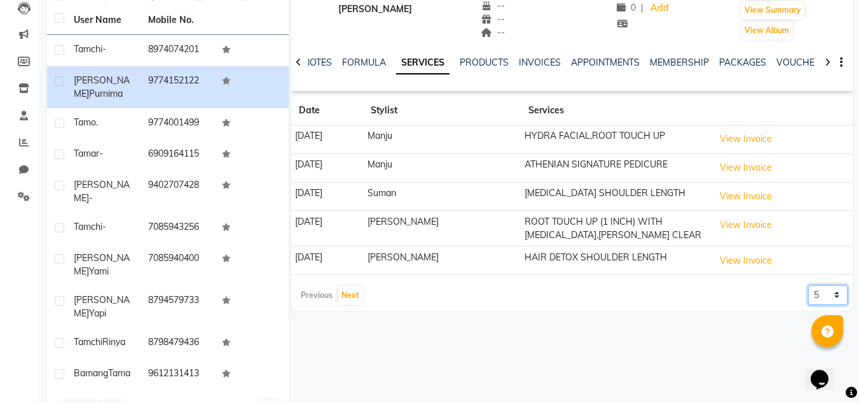
click at [821, 304] on select "5 10 50 100 500" at bounding box center [828, 295] width 39 height 20
select select "10"
click at [809, 285] on select "5 10 50 100 500" at bounding box center [828, 295] width 39 height 20
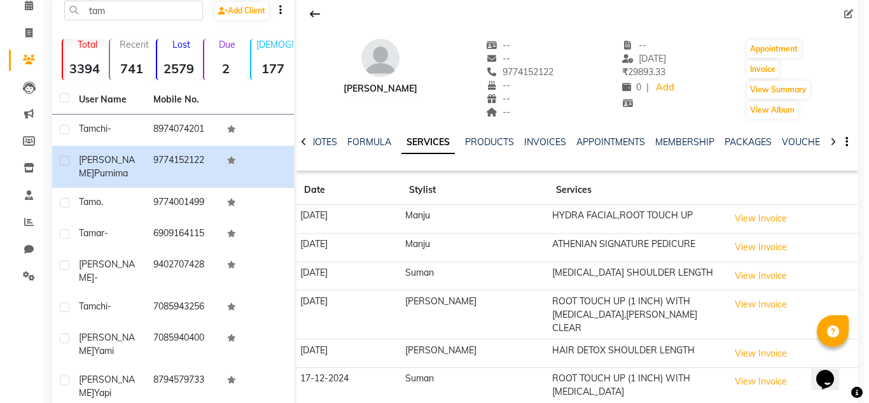
scroll to position [63, 0]
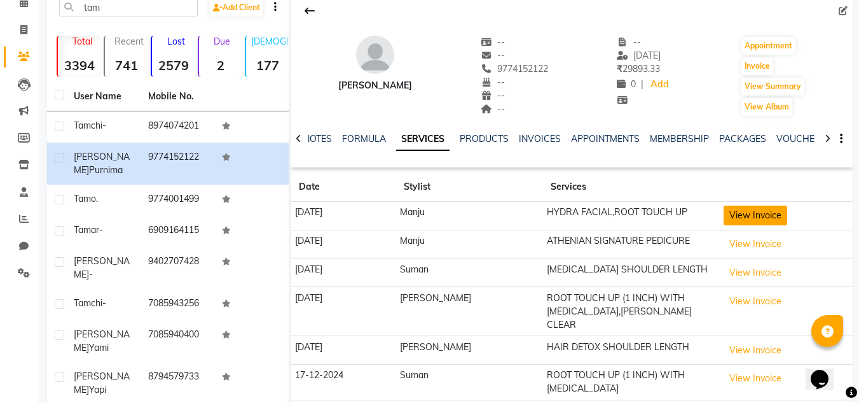
click at [768, 218] on button "View Invoice" at bounding box center [756, 215] width 64 height 20
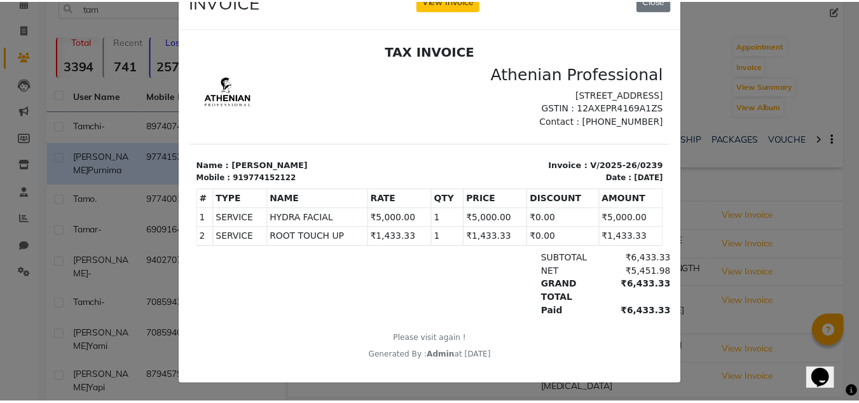
scroll to position [0, 0]
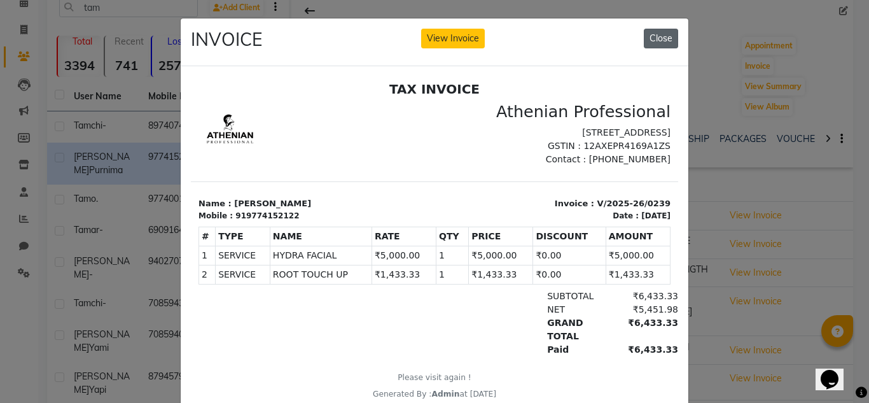
click at [648, 29] on button "Close" at bounding box center [661, 39] width 34 height 20
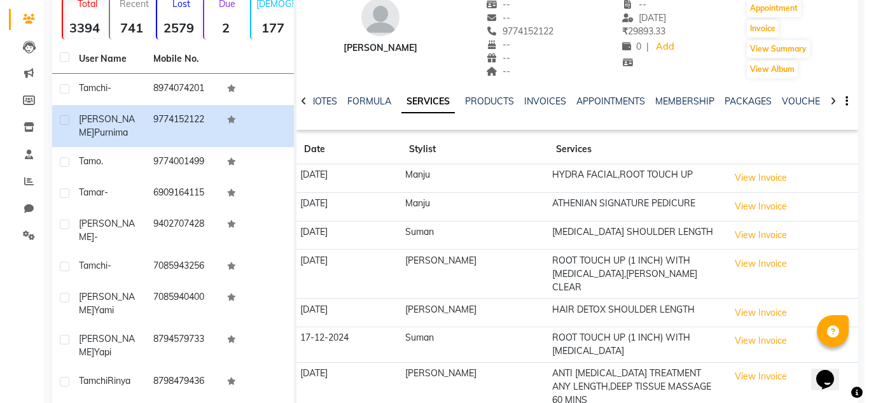
scroll to position [101, 0]
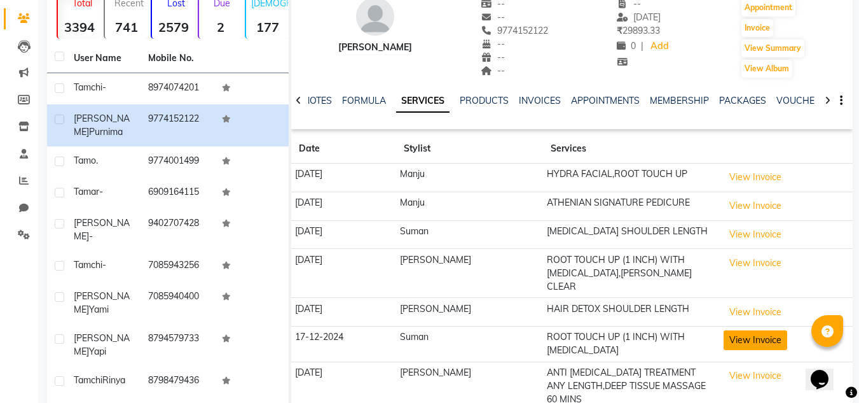
click at [756, 335] on button "View Invoice" at bounding box center [756, 340] width 64 height 20
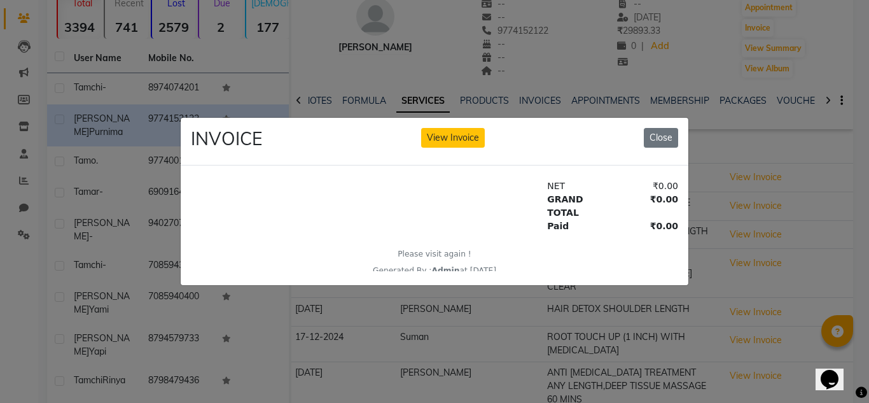
scroll to position [218, 0]
click at [654, 134] on button "Close" at bounding box center [661, 138] width 34 height 20
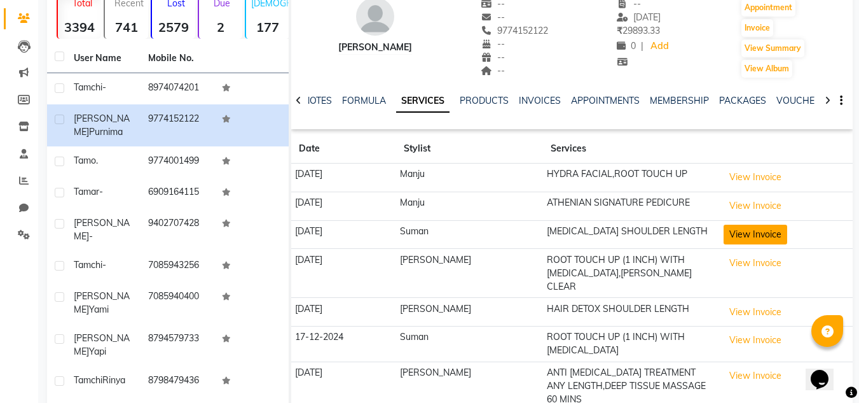
click at [729, 235] on button "View Invoice" at bounding box center [756, 235] width 64 height 20
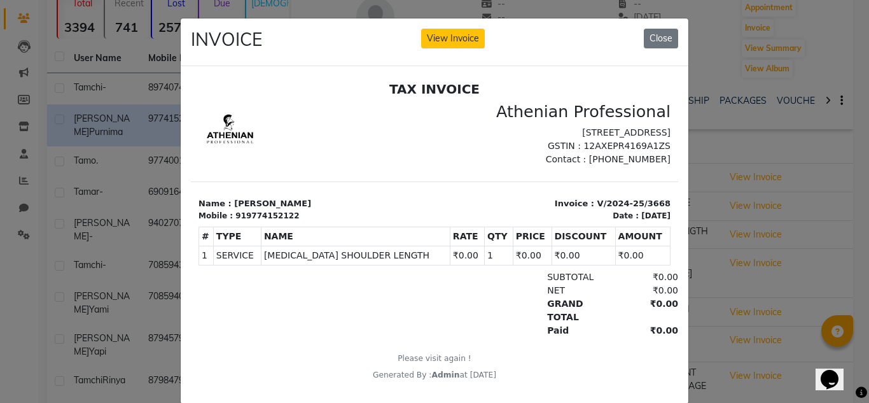
scroll to position [0, 0]
click at [660, 36] on button "Close" at bounding box center [661, 39] width 34 height 20
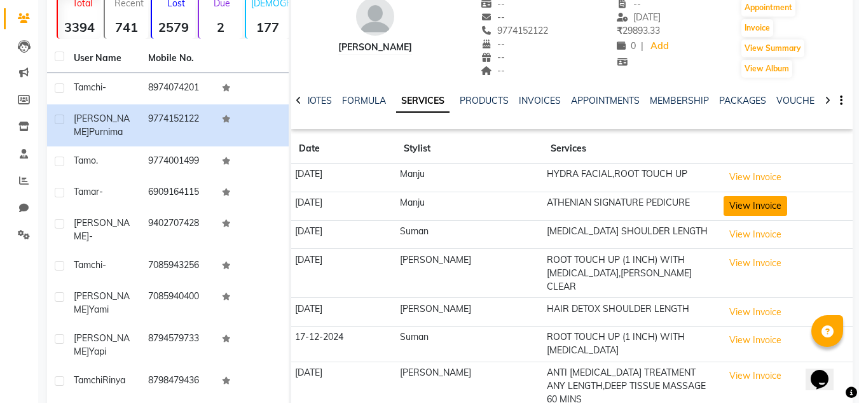
click at [745, 208] on button "View Invoice" at bounding box center [756, 206] width 64 height 20
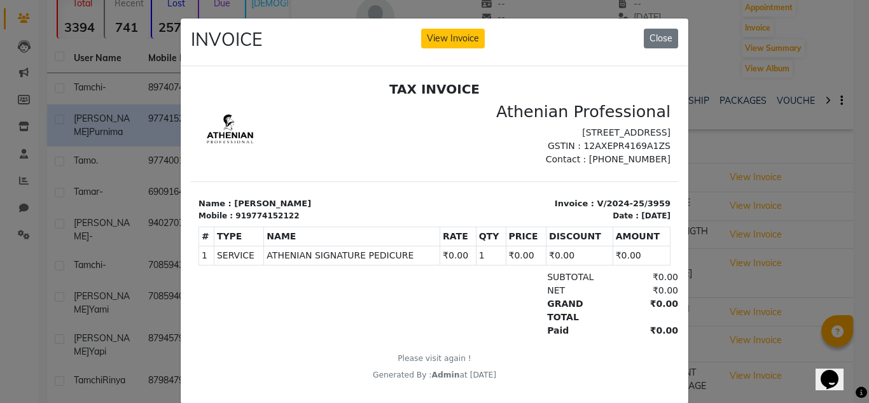
scroll to position [10, 0]
click at [653, 43] on button "Close" at bounding box center [661, 39] width 34 height 20
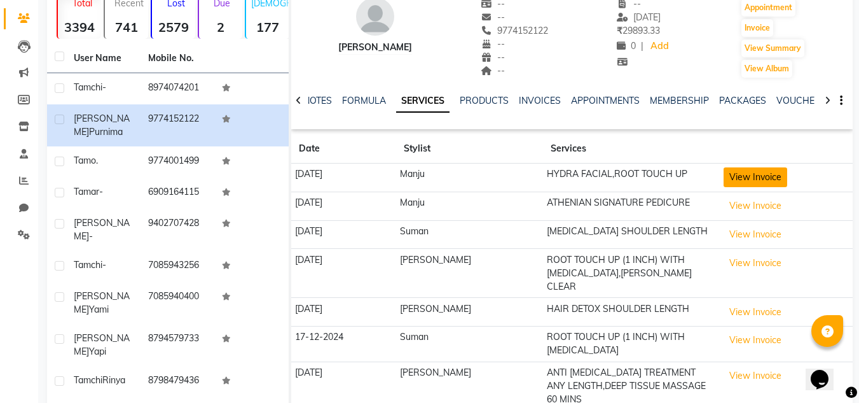
click at [736, 183] on button "View Invoice" at bounding box center [756, 177] width 64 height 20
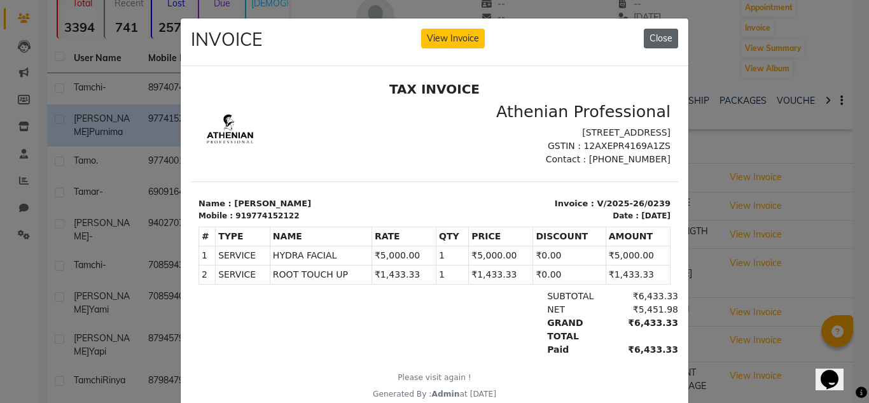
click at [651, 32] on button "Close" at bounding box center [661, 39] width 34 height 20
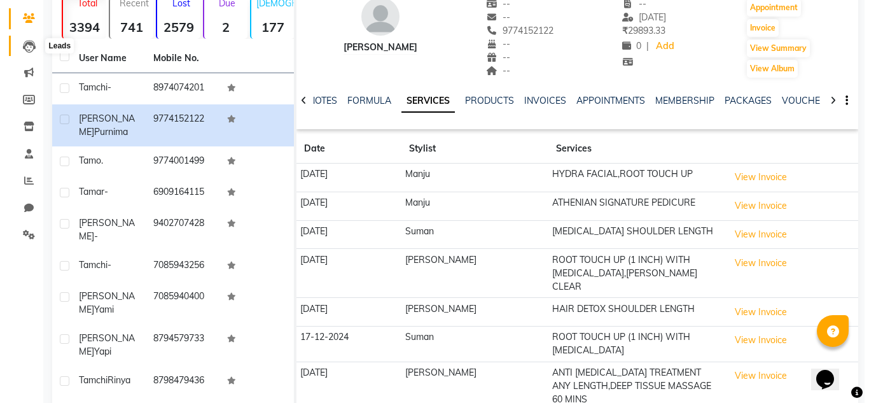
scroll to position [0, 0]
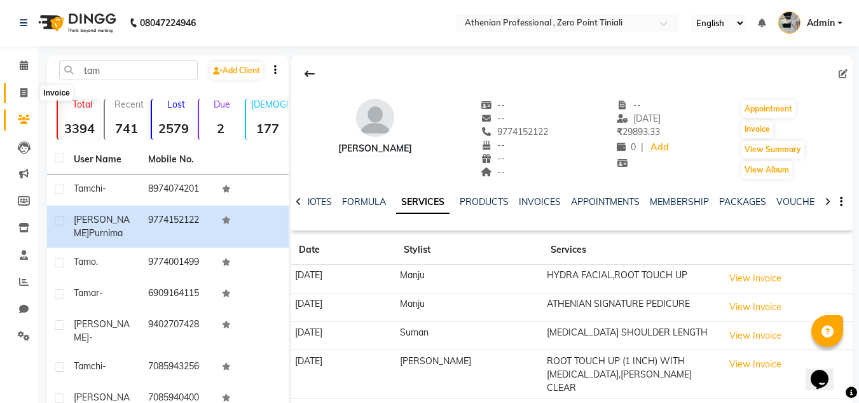
click at [22, 86] on span at bounding box center [24, 93] width 22 height 15
select select "service"
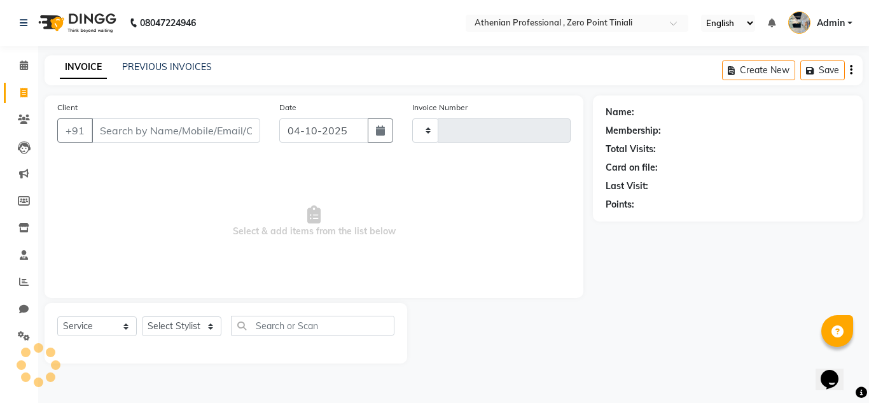
type input "2836"
select select "8300"
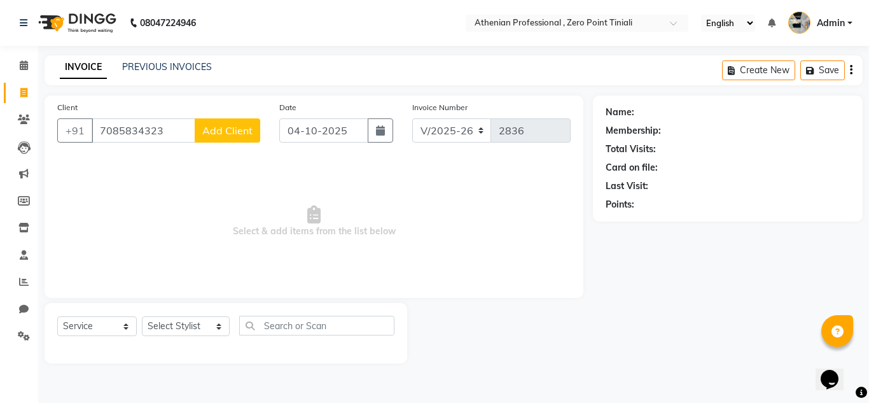
type input "7085834323"
click at [240, 137] on button "Add Client" at bounding box center [228, 130] width 66 height 24
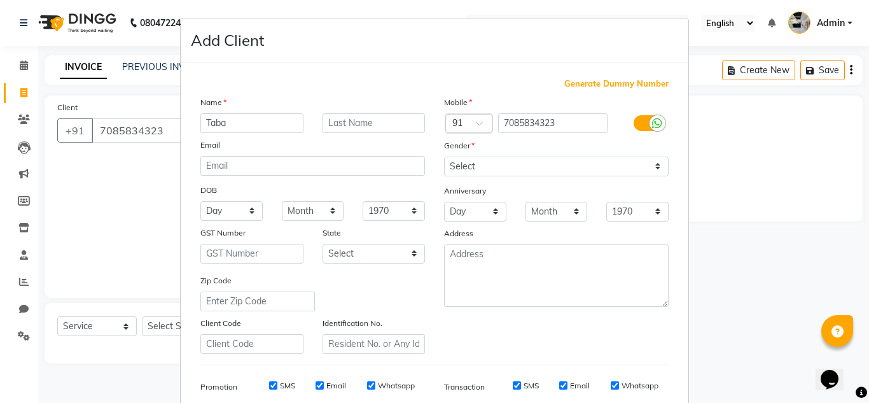
type input "Taba"
click at [331, 130] on input "text" at bounding box center [374, 123] width 103 height 20
type input "Yami"
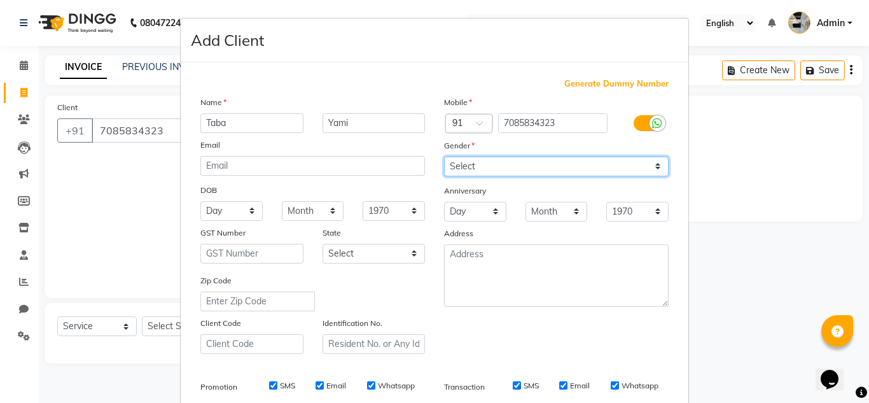
click at [497, 172] on select "Select [DEMOGRAPHIC_DATA] [DEMOGRAPHIC_DATA] Other Prefer Not To Say" at bounding box center [556, 166] width 225 height 20
select select "[DEMOGRAPHIC_DATA]"
click at [444, 156] on select "Select [DEMOGRAPHIC_DATA] [DEMOGRAPHIC_DATA] Other Prefer Not To Say" at bounding box center [556, 166] width 225 height 20
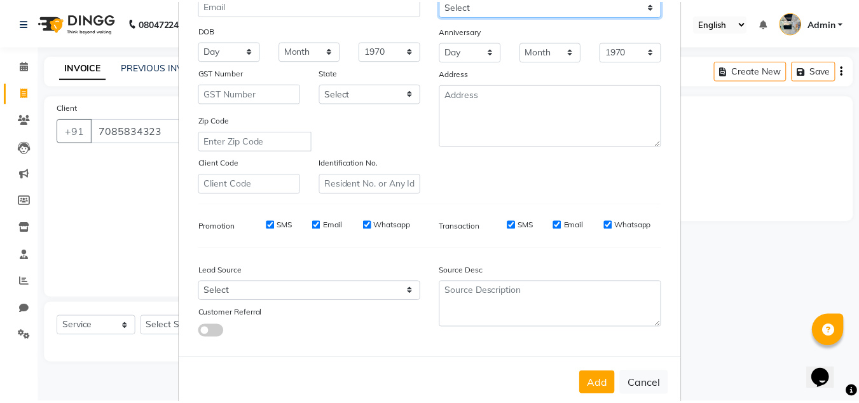
scroll to position [184, 0]
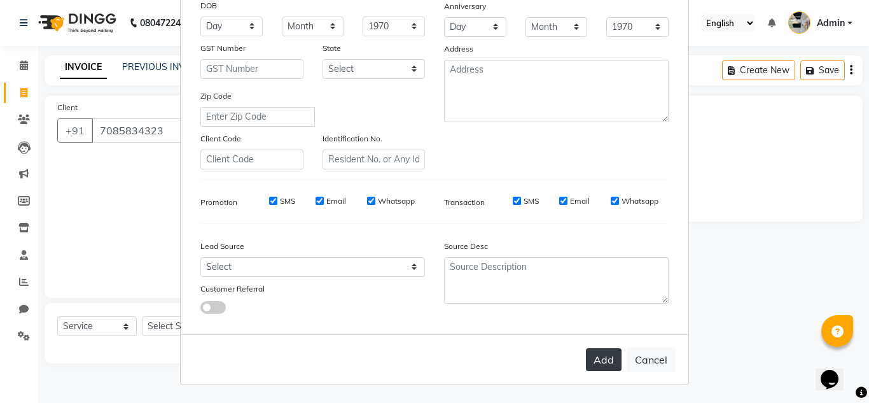
click at [609, 356] on button "Add" at bounding box center [604, 359] width 36 height 23
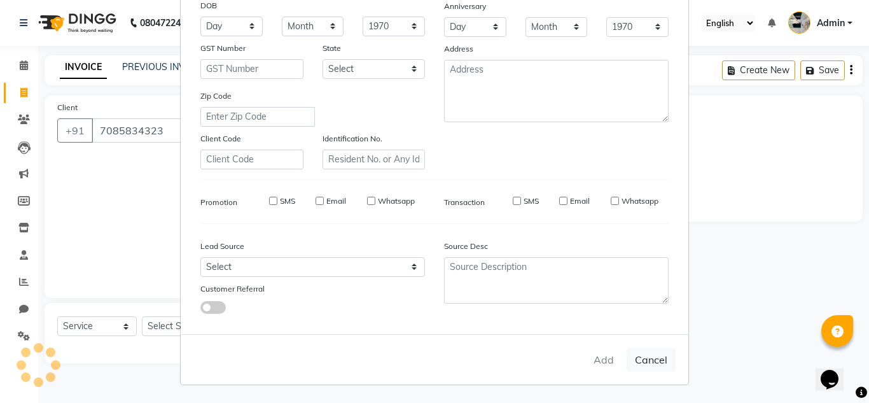
select select
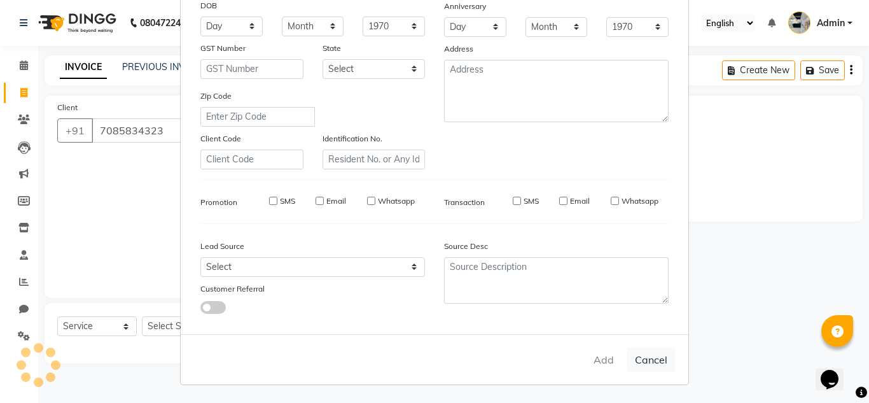
select select
checkbox input "false"
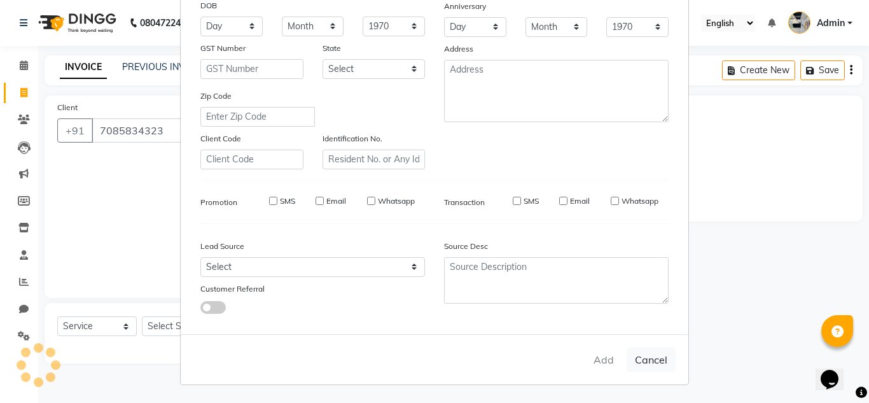
checkbox input "false"
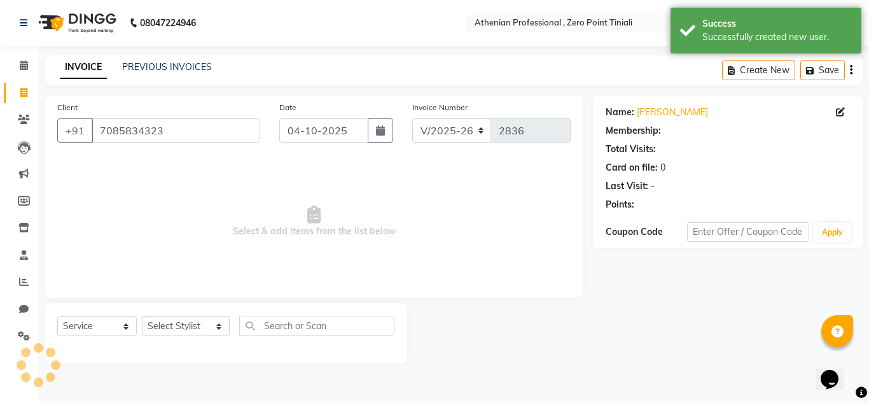
select select "1: Object"
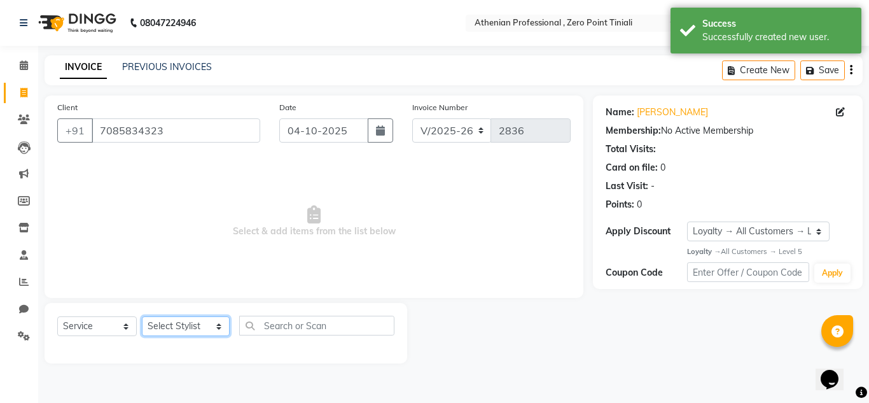
click at [172, 327] on select "Select Stylist [PERSON_NAME][MEDICAL_DATA] Admin [PERSON_NAME] BIHAM LINDUM NEM…" at bounding box center [186, 326] width 88 height 20
select select "80200"
click at [142, 316] on select "Select Stylist [PERSON_NAME][MEDICAL_DATA] Admin [PERSON_NAME] BIHAM LINDUM NEM…" at bounding box center [186, 326] width 88 height 20
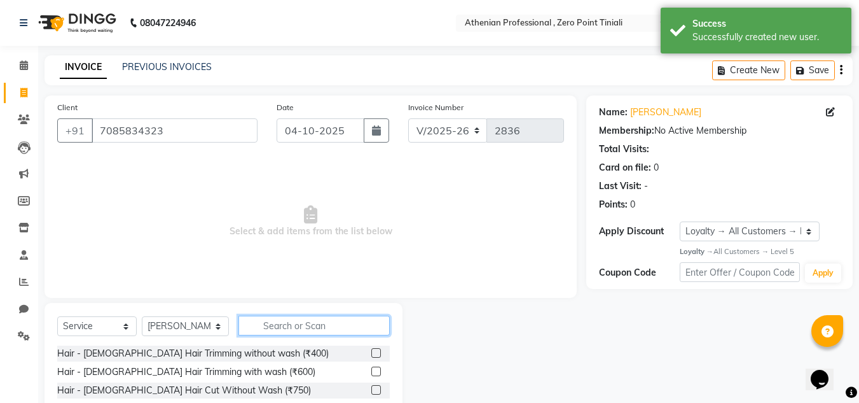
click at [284, 325] on input "text" at bounding box center [314, 326] width 151 height 20
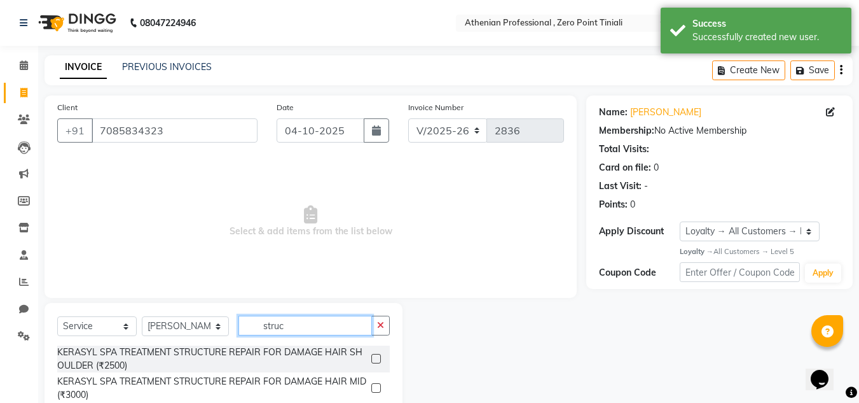
type input "struc"
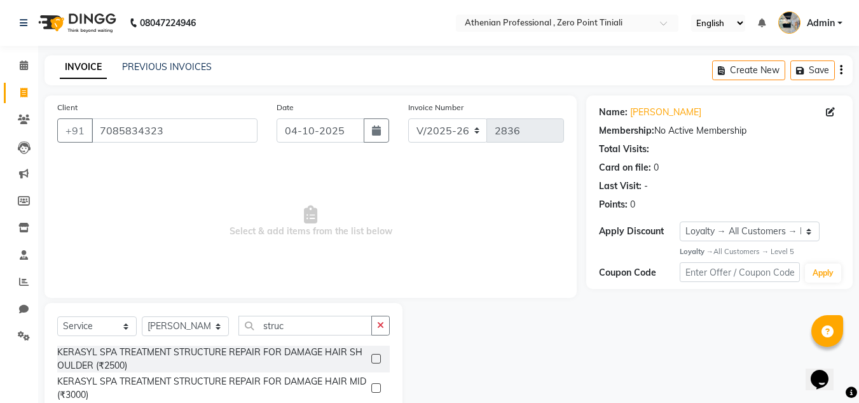
click at [375, 359] on label at bounding box center [377, 359] width 10 height 10
click at [375, 359] on input "checkbox" at bounding box center [376, 359] width 8 height 8
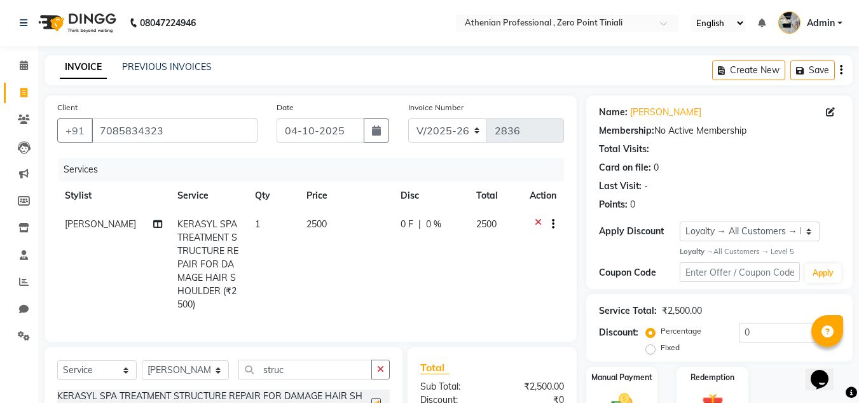
checkbox input "false"
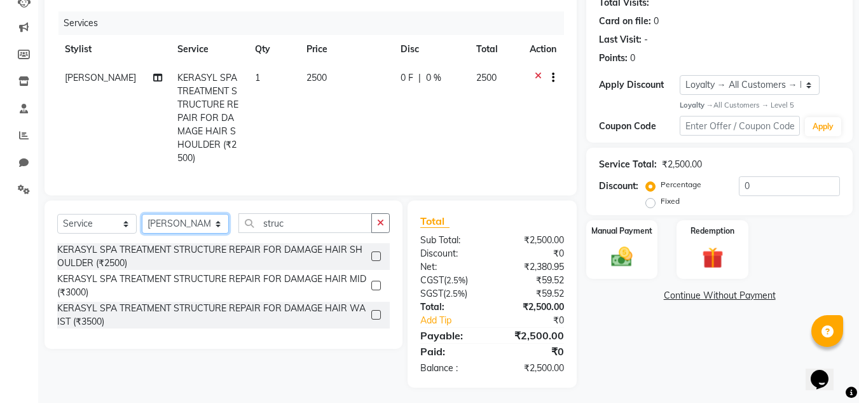
click at [152, 226] on select "Select Stylist [PERSON_NAME][MEDICAL_DATA] Admin [PERSON_NAME] BIHAM LINDUM NEM…" at bounding box center [185, 224] width 87 height 20
select select "92479"
click at [142, 214] on select "Select Stylist [PERSON_NAME][MEDICAL_DATA] Admin [PERSON_NAME] BIHAM LINDUM NEM…" at bounding box center [185, 224] width 87 height 20
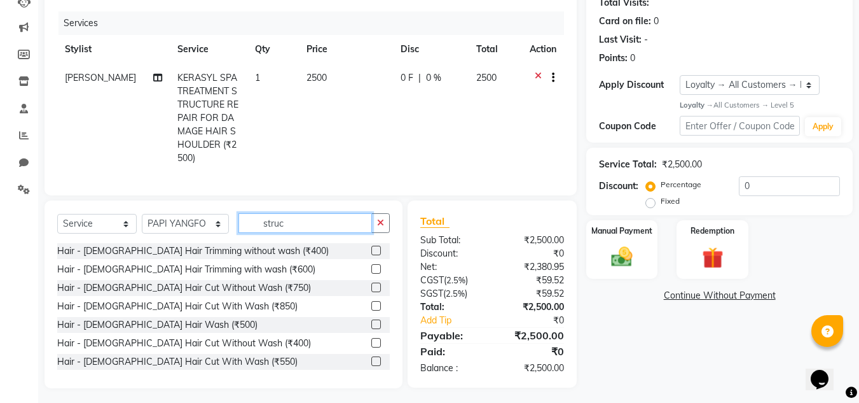
drag, startPoint x: 298, startPoint y: 214, endPoint x: 254, endPoint y: 223, distance: 44.2
click at [254, 223] on input "struc" at bounding box center [306, 223] width 134 height 20
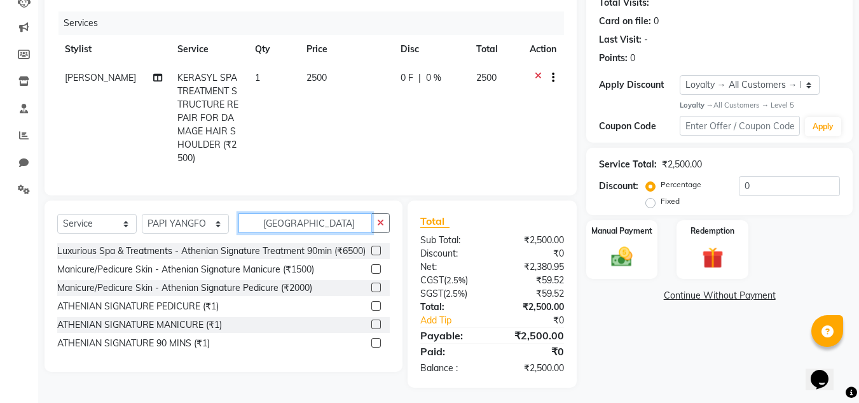
type input "[GEOGRAPHIC_DATA]"
click at [373, 292] on label at bounding box center [377, 287] width 10 height 10
click at [373, 292] on input "checkbox" at bounding box center [376, 288] width 8 height 8
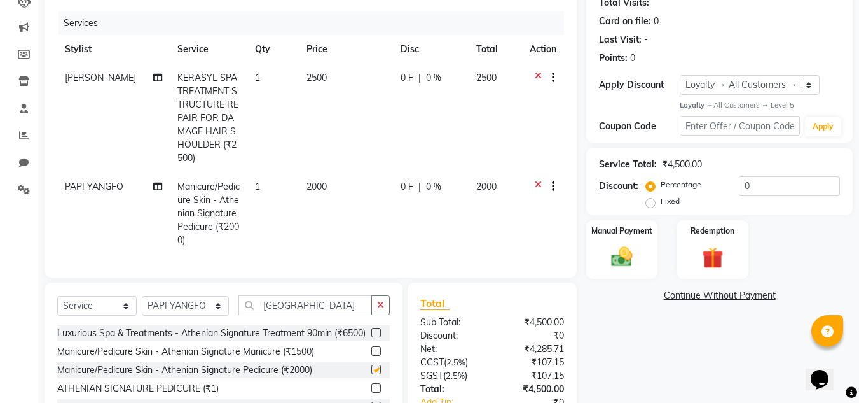
checkbox input "false"
click at [428, 189] on span "0 %" at bounding box center [433, 186] width 15 height 13
select select "92479"
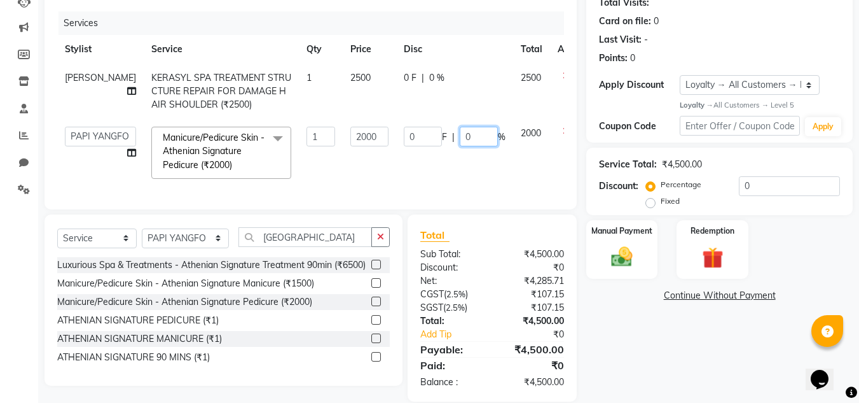
drag, startPoint x: 446, startPoint y: 137, endPoint x: 434, endPoint y: 135, distance: 12.2
click at [460, 135] on input "0" at bounding box center [479, 137] width 38 height 20
type input "20"
click at [476, 181] on tr "Abin [MEDICAL_DATA] Admin [PERSON_NAME] KOSHEH BIHAM LINDUM NEME MAHINDRA [PERS…" at bounding box center [324, 152] width 535 height 67
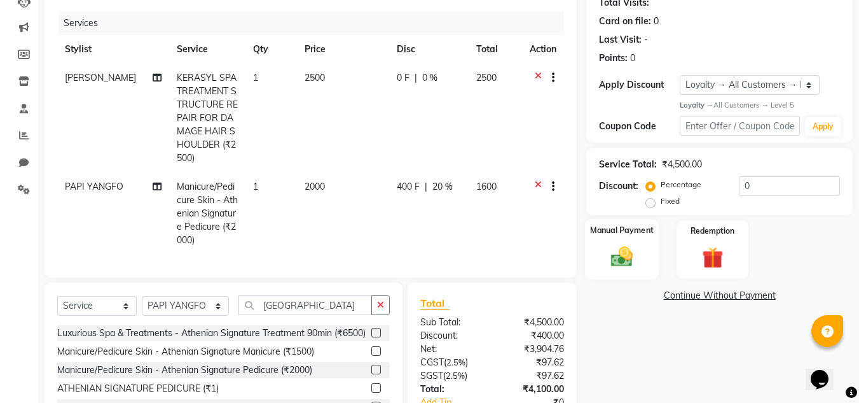
click at [612, 251] on img at bounding box center [622, 256] width 36 height 25
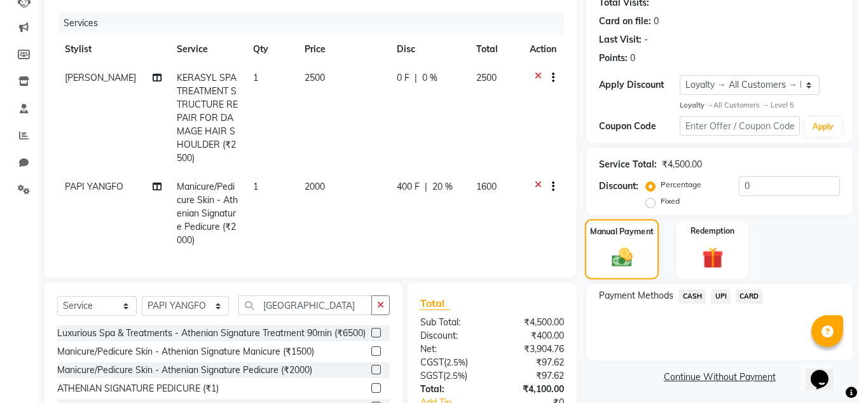
scroll to position [242, 0]
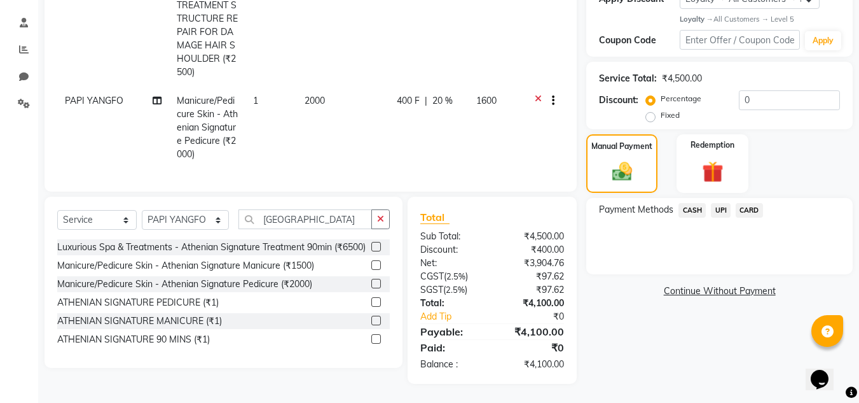
click at [698, 203] on span "CASH" at bounding box center [692, 210] width 27 height 15
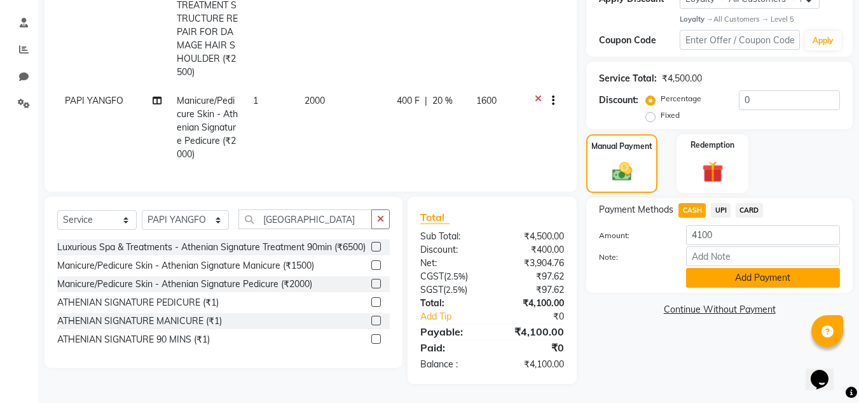
click at [709, 272] on button "Add Payment" at bounding box center [763, 278] width 154 height 20
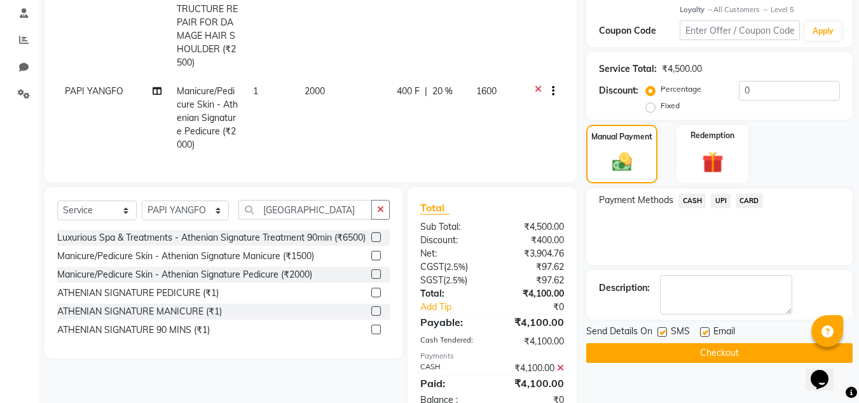
scroll to position [350, 0]
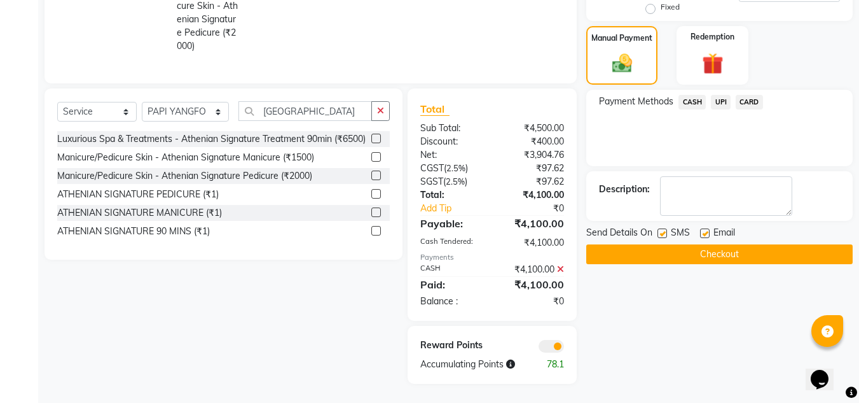
click at [693, 246] on button "Checkout" at bounding box center [720, 254] width 267 height 20
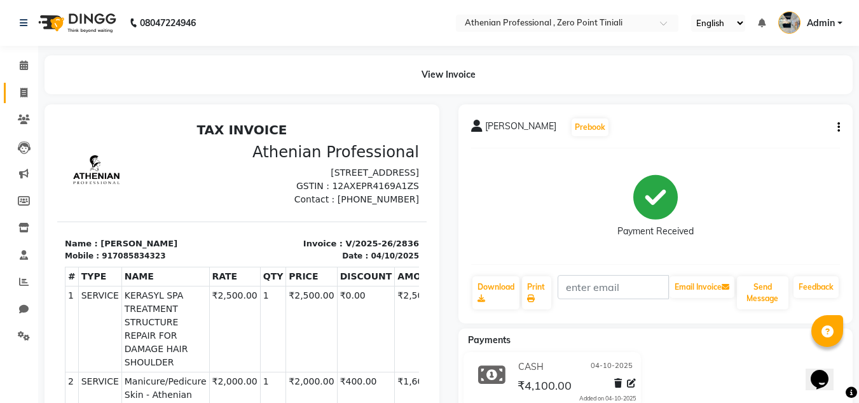
click at [31, 84] on link "Invoice" at bounding box center [19, 93] width 31 height 21
select select "service"
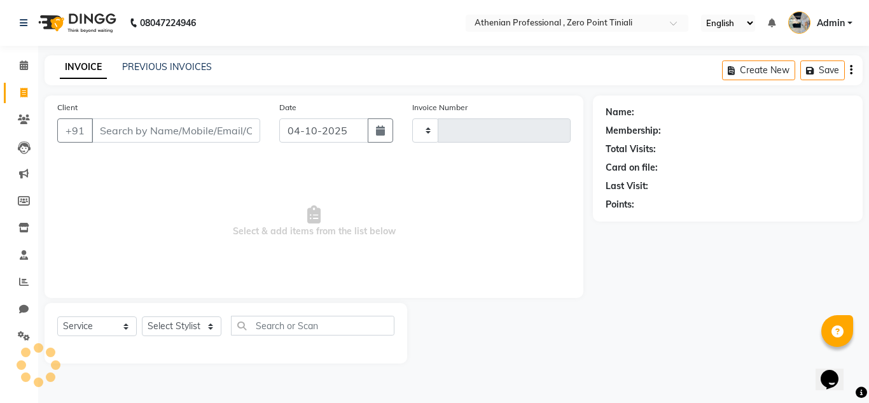
type input "2837"
select select "8300"
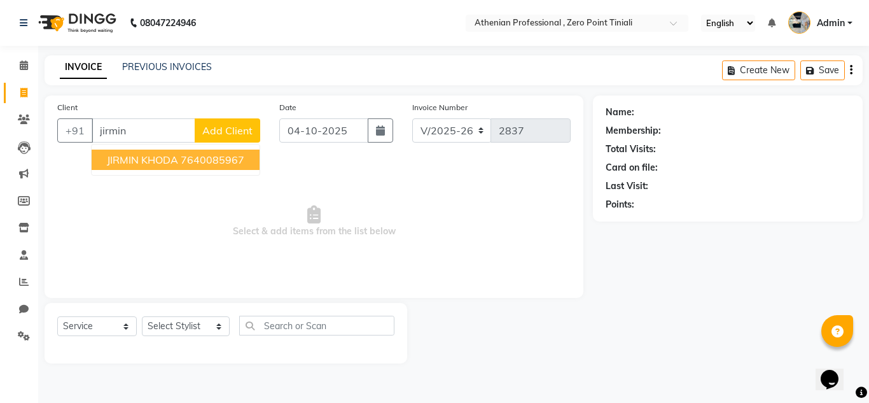
click at [153, 161] on span "JIRMIN KHODA" at bounding box center [142, 159] width 71 height 13
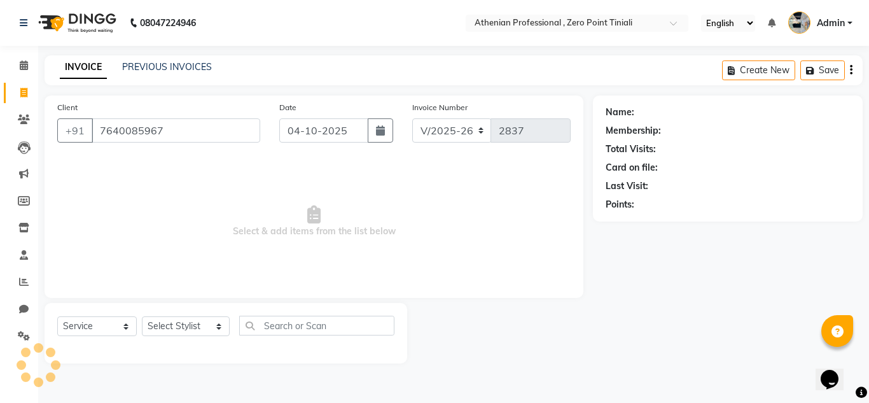
type input "7640085967"
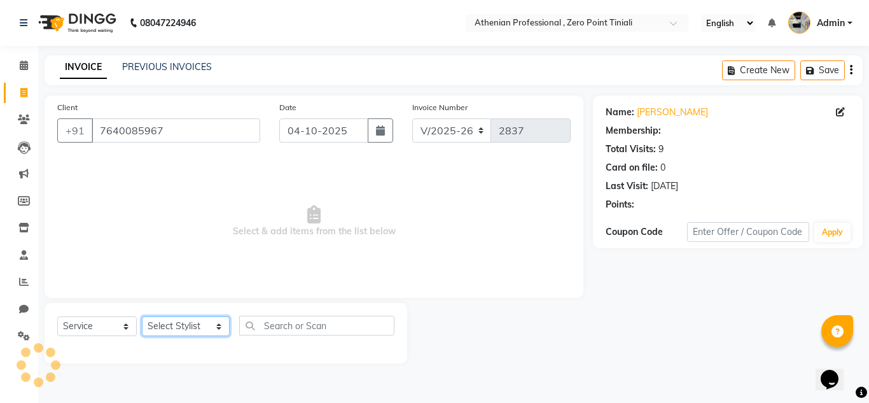
click at [190, 320] on select "Select Stylist [PERSON_NAME][MEDICAL_DATA] Admin [PERSON_NAME] BIHAM LINDUM NEM…" at bounding box center [186, 326] width 88 height 20
select select "1: Object"
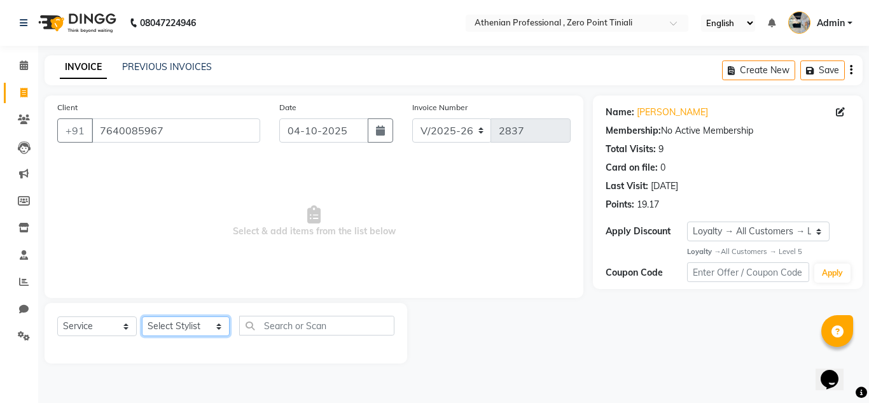
select select "80204"
click at [142, 316] on select "Select Stylist [PERSON_NAME][MEDICAL_DATA] Admin [PERSON_NAME] BIHAM LINDUM NEM…" at bounding box center [186, 326] width 88 height 20
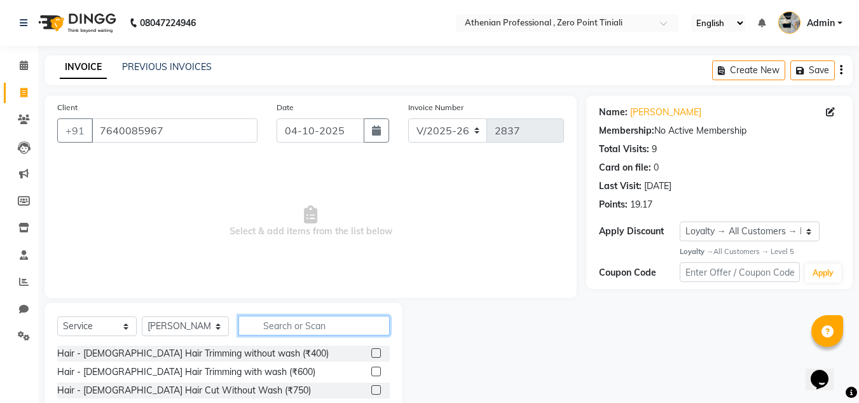
click at [290, 325] on input "text" at bounding box center [314, 326] width 151 height 20
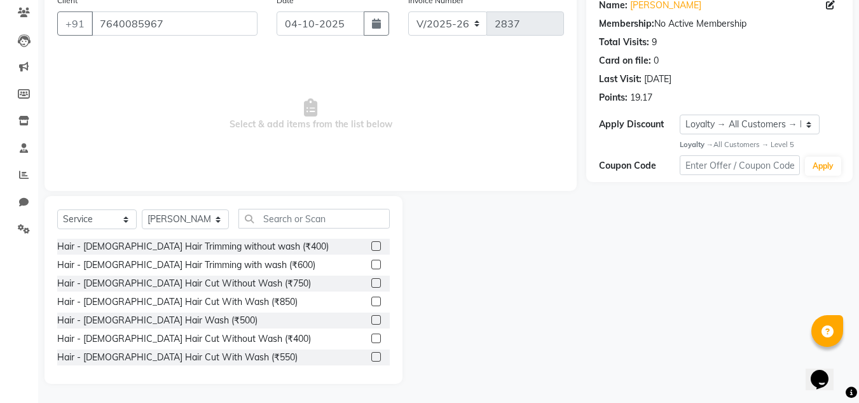
click at [372, 356] on label at bounding box center [377, 357] width 10 height 10
click at [372, 356] on input "checkbox" at bounding box center [376, 357] width 8 height 8
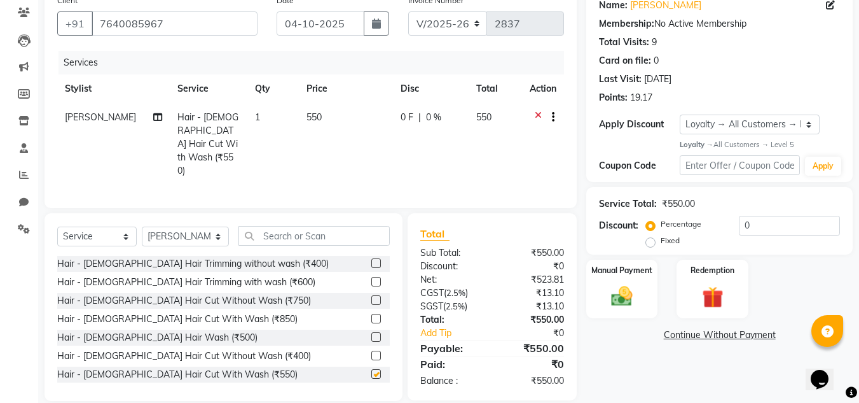
checkbox input "false"
click at [180, 226] on select "Select Stylist [PERSON_NAME][MEDICAL_DATA] Admin [PERSON_NAME] BIHAM LINDUM NEM…" at bounding box center [185, 236] width 87 height 20
select select "80200"
click at [142, 226] on select "Select Stylist [PERSON_NAME][MEDICAL_DATA] Admin [PERSON_NAME] BIHAM LINDUM NEM…" at bounding box center [185, 236] width 87 height 20
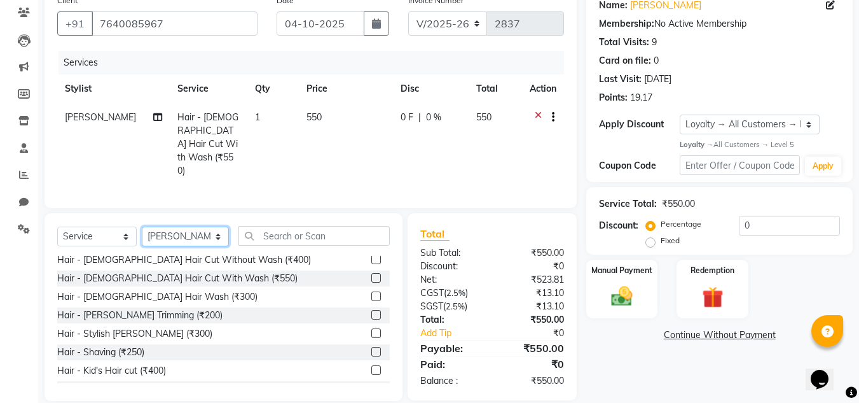
scroll to position [97, 0]
click at [372, 365] on label at bounding box center [377, 370] width 10 height 10
click at [372, 366] on input "checkbox" at bounding box center [376, 370] width 8 height 8
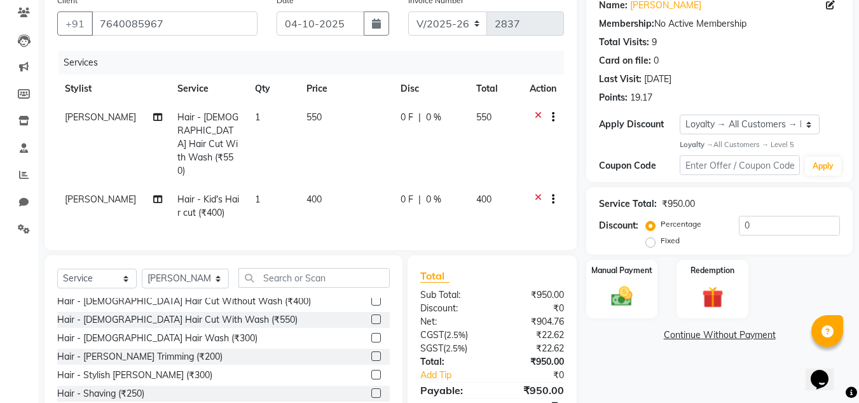
checkbox input "false"
click at [299, 268] on input "text" at bounding box center [314, 278] width 151 height 20
click at [193, 268] on select "Select Stylist [PERSON_NAME][MEDICAL_DATA] Admin [PERSON_NAME] BIHAM LINDUM NEM…" at bounding box center [185, 278] width 87 height 20
select select "80207"
click at [142, 268] on select "Select Stylist [PERSON_NAME][MEDICAL_DATA] Admin [PERSON_NAME] BIHAM LINDUM NEM…" at bounding box center [185, 278] width 87 height 20
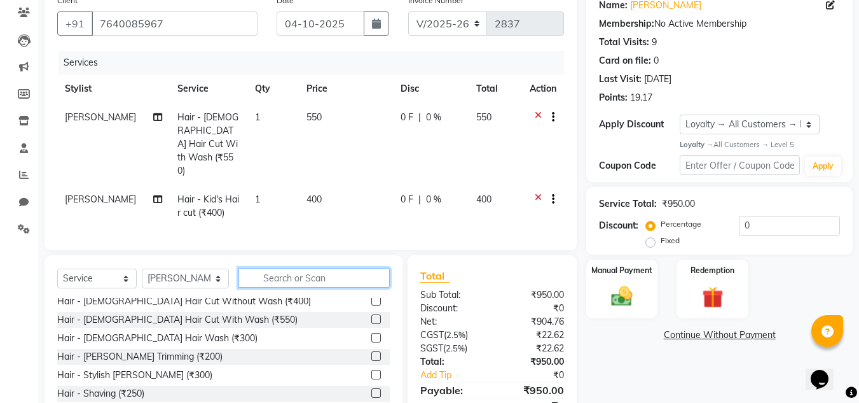
click at [271, 268] on input "text" at bounding box center [314, 278] width 151 height 20
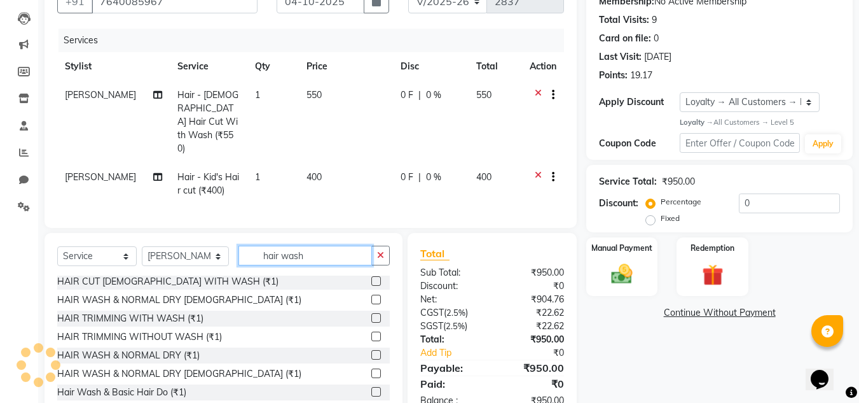
scroll to position [149, 0]
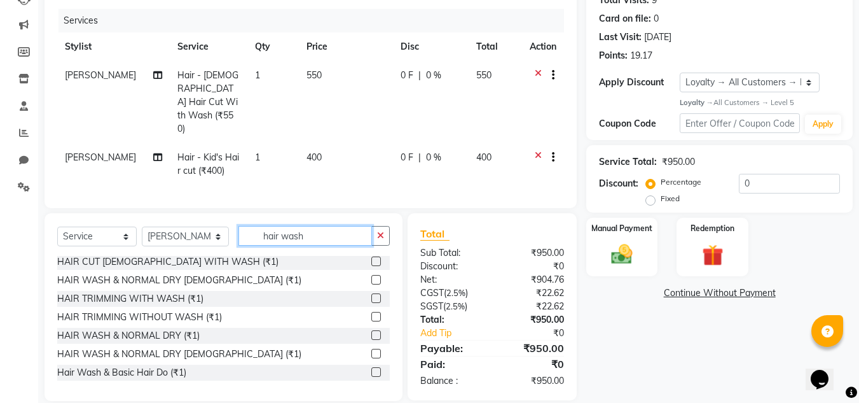
type input "hair wash"
click at [372, 367] on label at bounding box center [377, 372] width 10 height 10
click at [372, 368] on input "checkbox" at bounding box center [376, 372] width 8 height 8
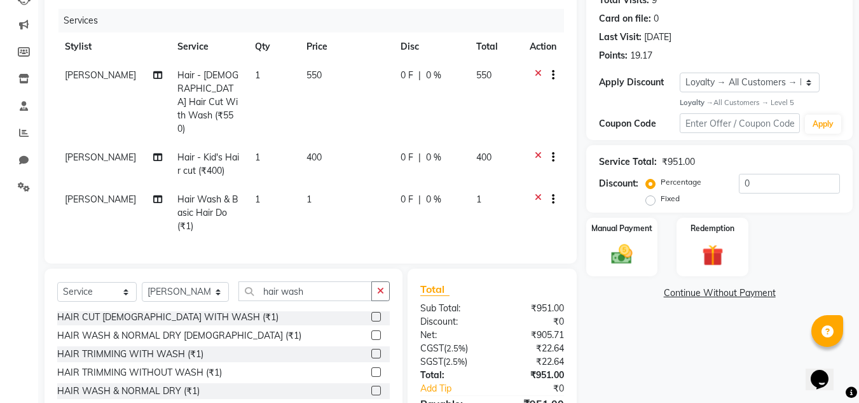
checkbox input "false"
click at [314, 185] on td "1" at bounding box center [346, 212] width 94 height 55
select select "80207"
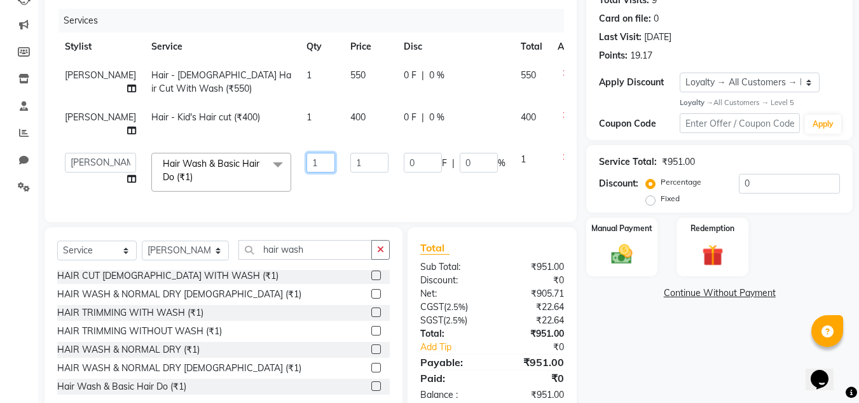
click at [309, 172] on input "1" at bounding box center [321, 163] width 29 height 20
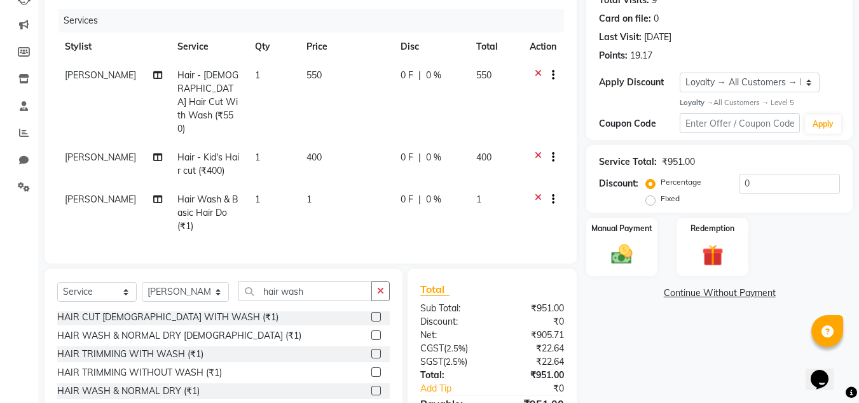
click at [309, 193] on span "1" at bounding box center [309, 198] width 5 height 11
select select "80207"
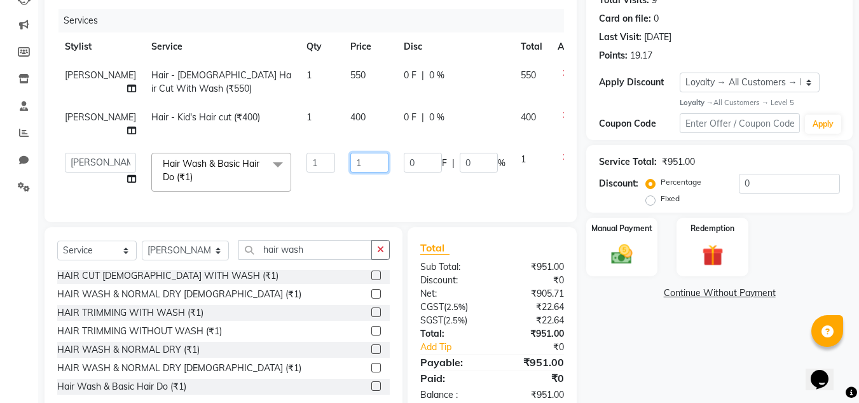
click at [351, 172] on input "1" at bounding box center [370, 163] width 38 height 20
type input "700"
click at [436, 199] on td "0 F | 0 %" at bounding box center [454, 172] width 117 height 54
select select "80207"
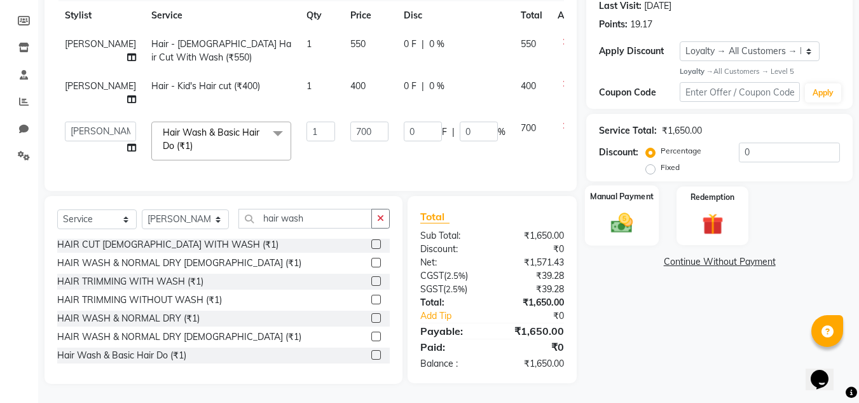
click at [607, 211] on img at bounding box center [622, 223] width 36 height 25
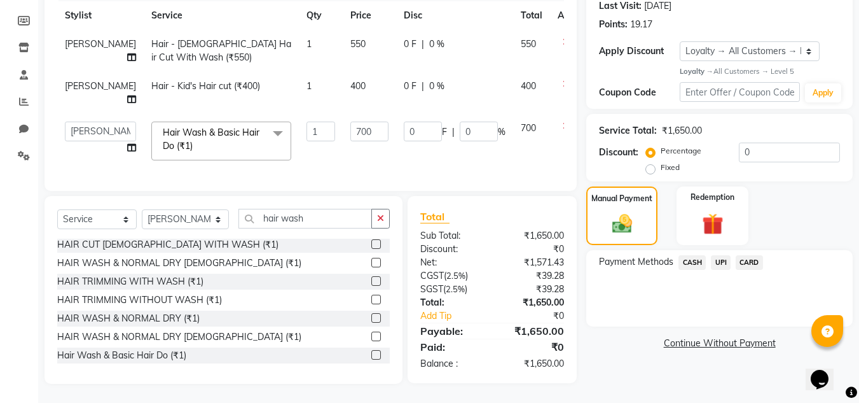
click at [721, 255] on span "UPI" at bounding box center [721, 262] width 20 height 15
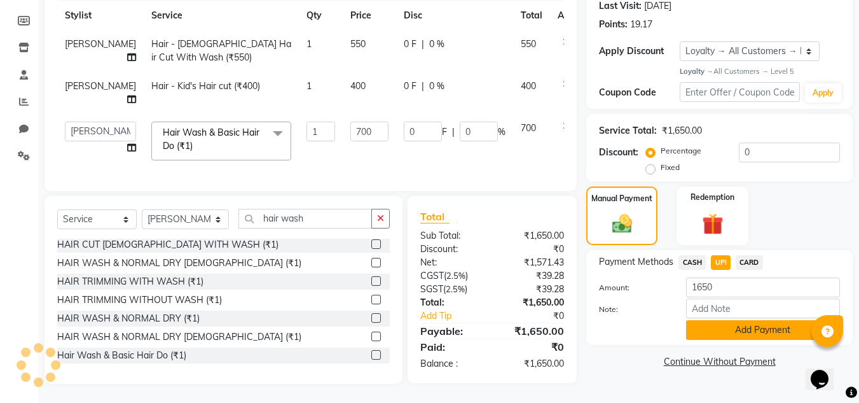
click at [758, 320] on button "Add Payment" at bounding box center [763, 330] width 154 height 20
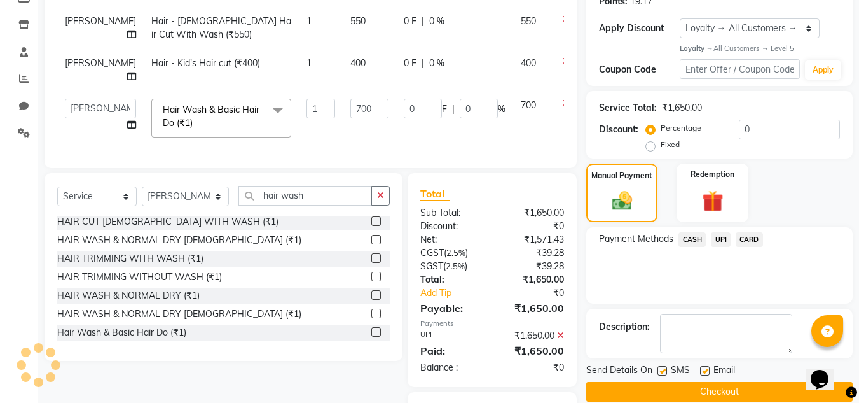
click at [679, 385] on button "Checkout" at bounding box center [720, 392] width 267 height 20
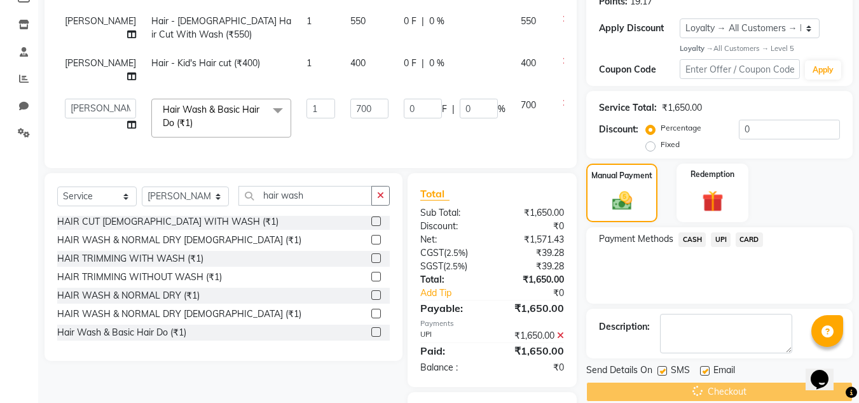
scroll to position [208, 0]
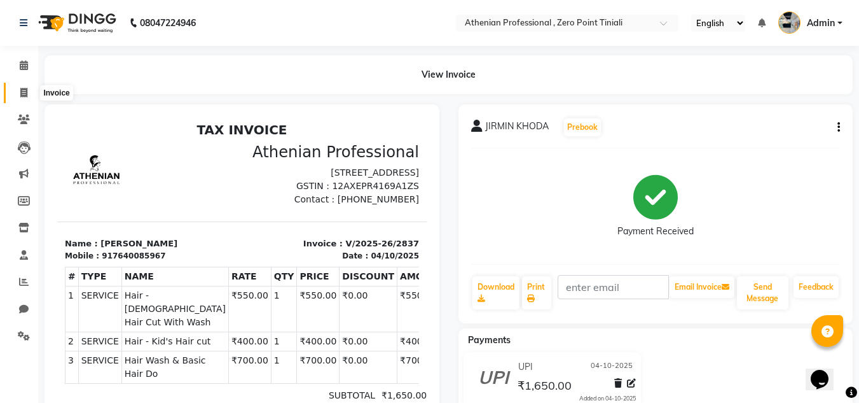
click at [25, 93] on icon at bounding box center [23, 93] width 7 height 10
select select "service"
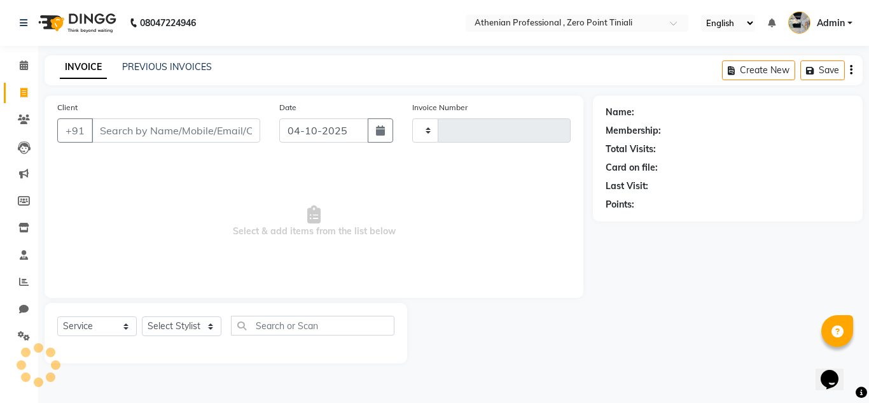
type input "2838"
select select "8300"
click at [197, 321] on select "Select Stylist" at bounding box center [182, 326] width 80 height 20
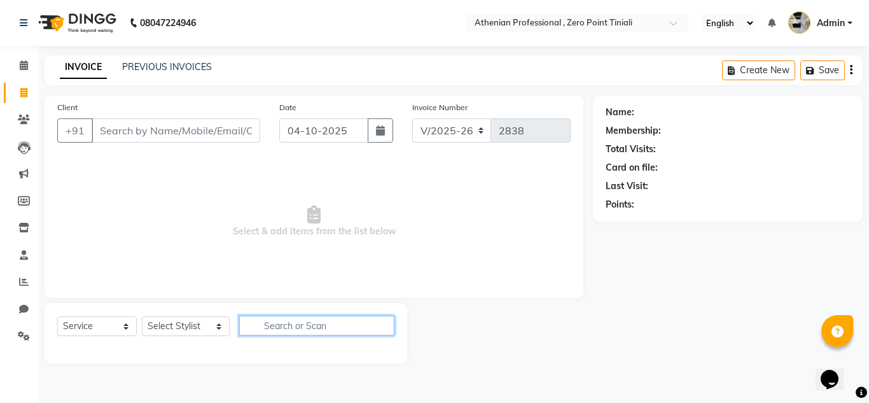
click at [264, 323] on input "text" at bounding box center [316, 326] width 155 height 20
type input "hot"
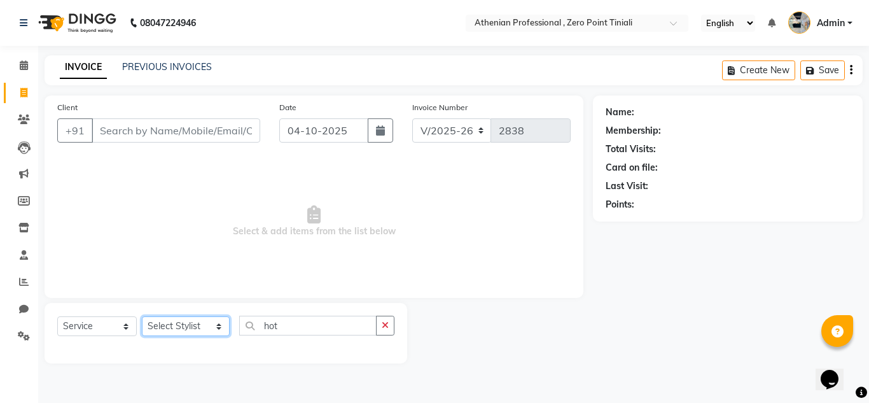
click at [174, 326] on select "Select Stylist [PERSON_NAME][MEDICAL_DATA] Admin [PERSON_NAME] BIHAM LINDUM NEM…" at bounding box center [186, 326] width 88 height 20
select select "92479"
click at [142, 316] on select "Select Stylist [PERSON_NAME][MEDICAL_DATA] Admin [PERSON_NAME] BIHAM LINDUM NEM…" at bounding box center [186, 326] width 88 height 20
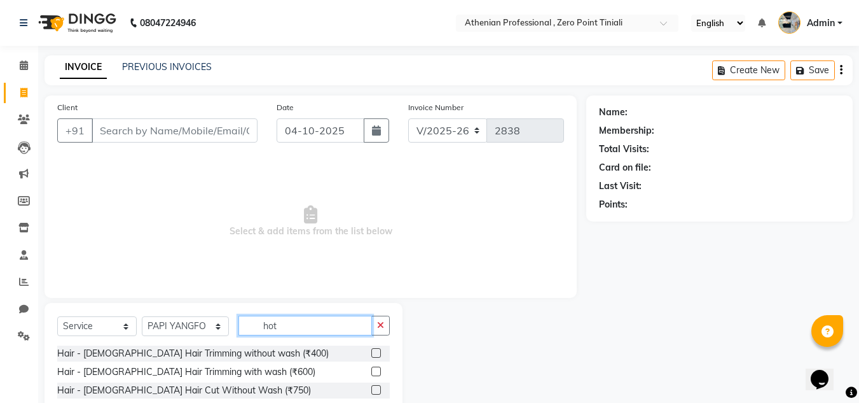
click at [288, 328] on input "hot" at bounding box center [306, 326] width 134 height 20
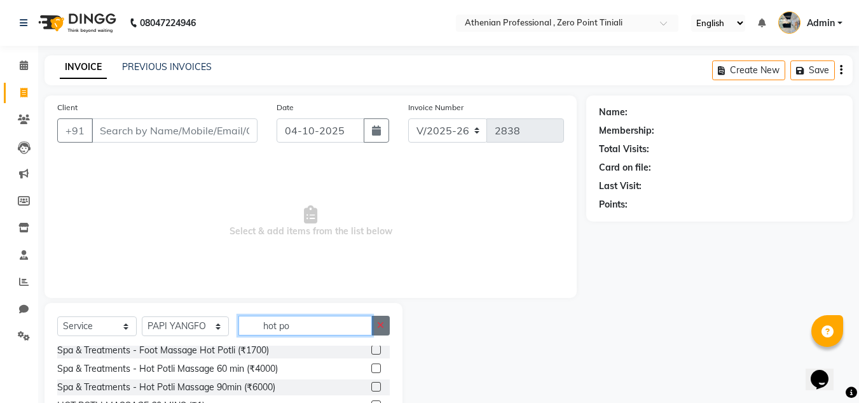
type input "hot po"
click at [375, 327] on button "button" at bounding box center [381, 326] width 18 height 20
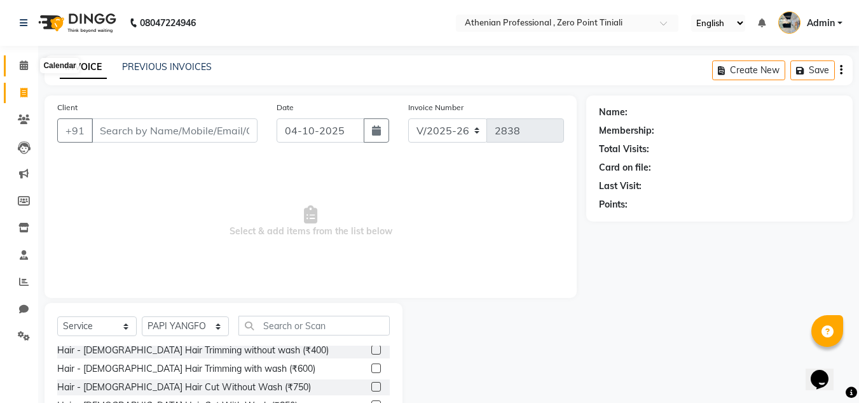
click at [32, 62] on span at bounding box center [24, 66] width 22 height 15
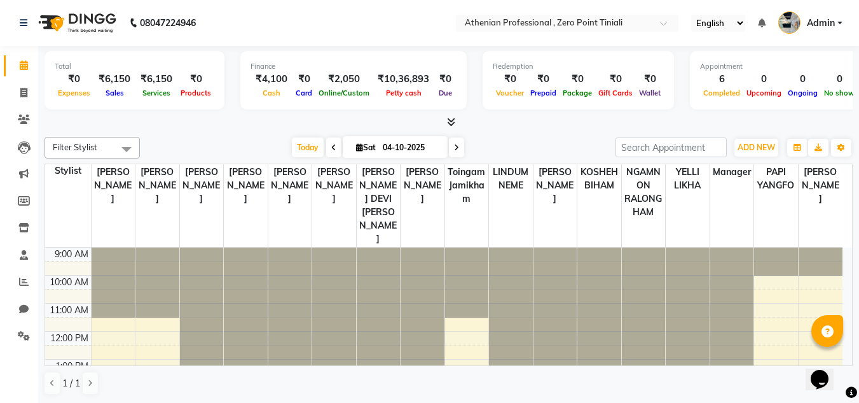
click at [448, 121] on icon at bounding box center [451, 122] width 8 height 10
